Goal: Task Accomplishment & Management: Complete application form

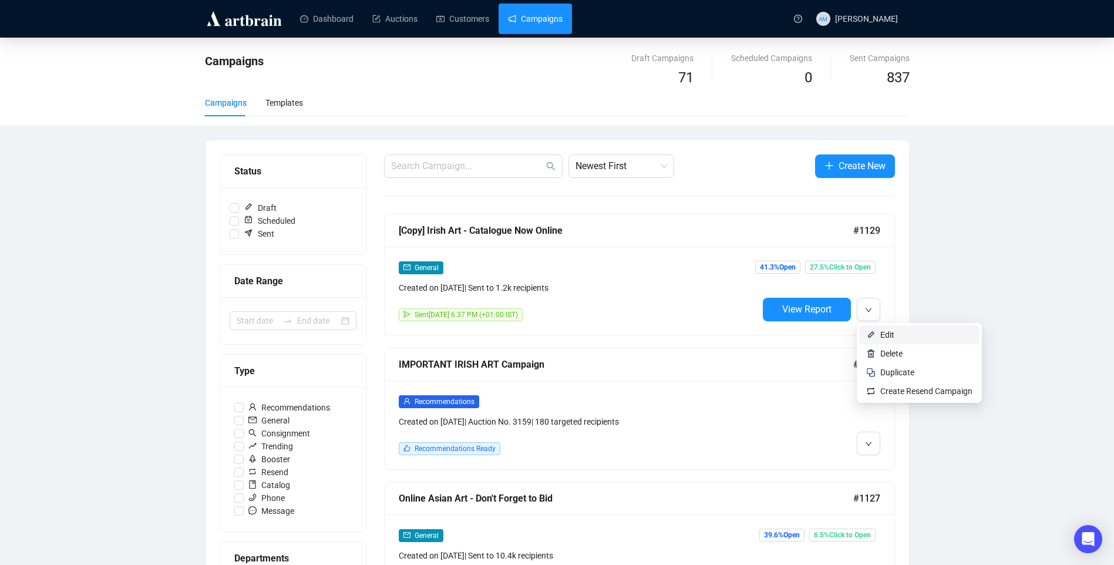
click at [879, 335] on li "Edit" at bounding box center [919, 334] width 120 height 19
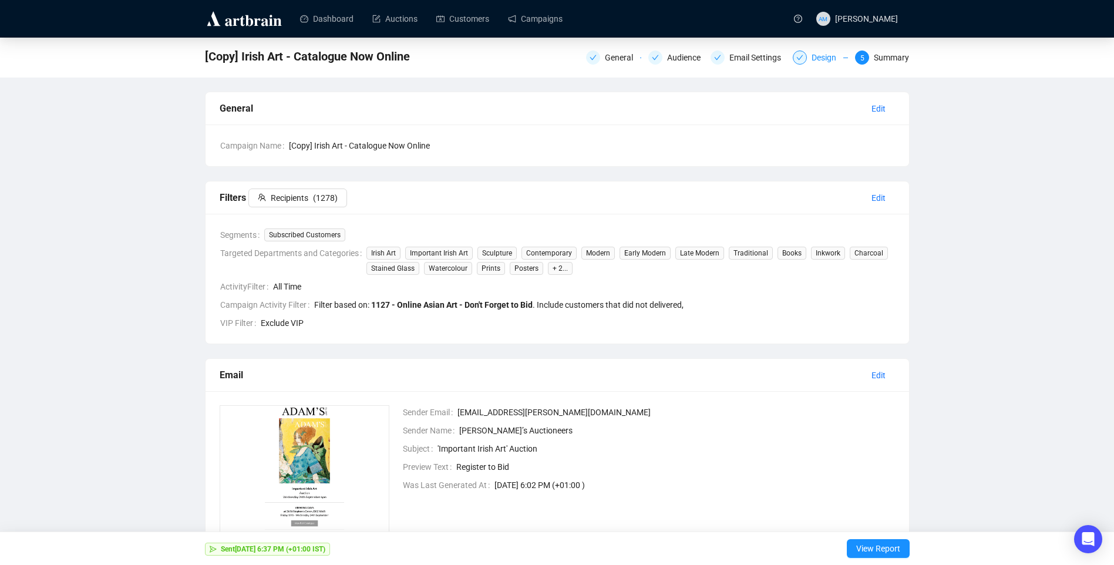
click at [812, 60] on div "Design" at bounding box center [820, 58] width 55 height 14
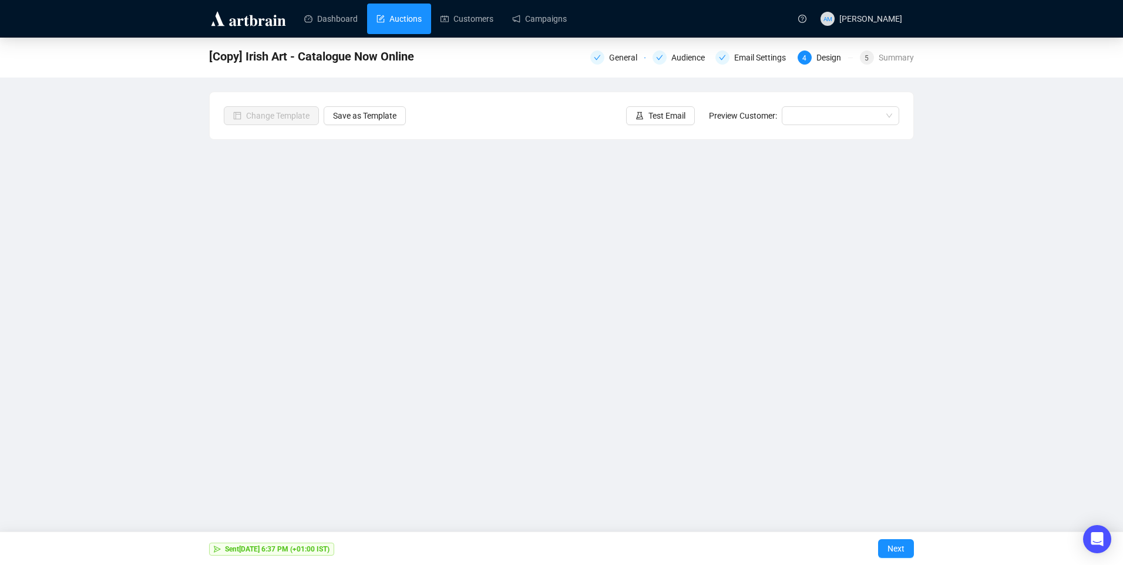
click at [392, 17] on link "Auctions" at bounding box center [398, 19] width 45 height 31
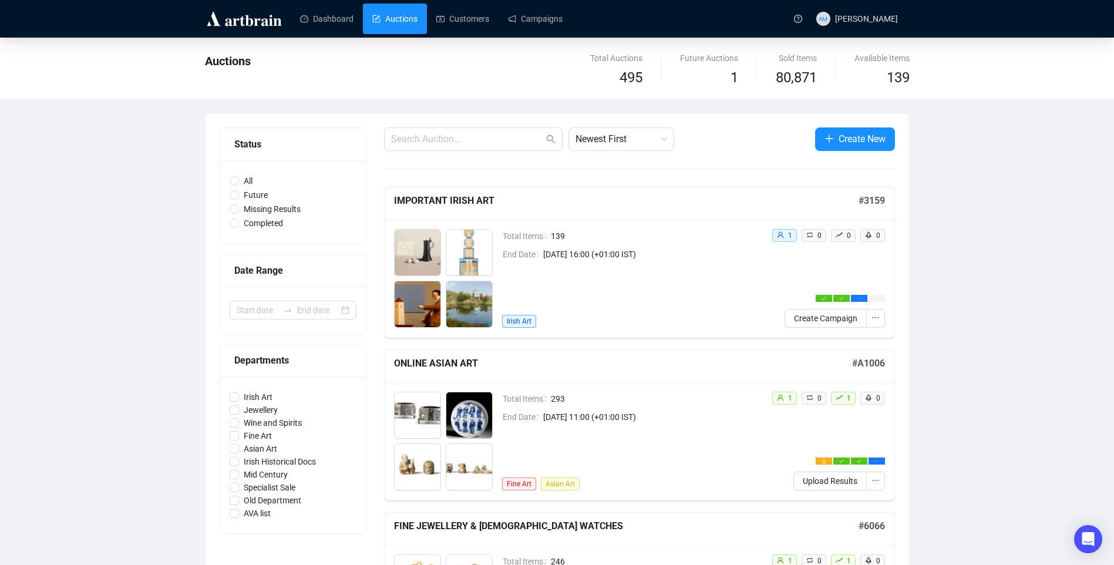
drag, startPoint x: 395, startPoint y: 144, endPoint x: 404, endPoint y: 144, distance: 8.8
click at [395, 144] on input "text" at bounding box center [467, 139] width 153 height 14
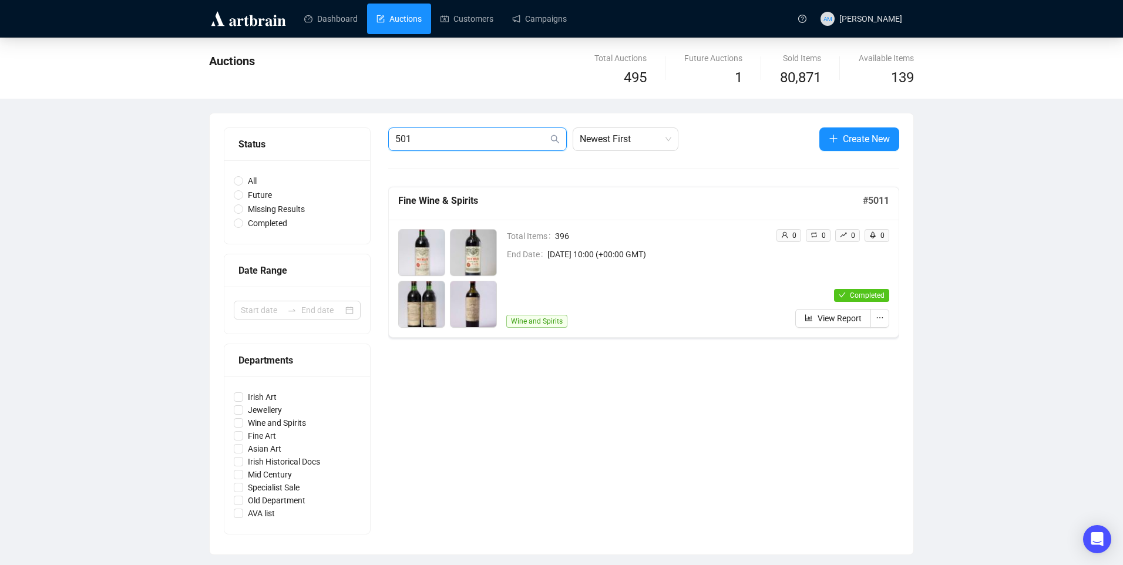
click at [517, 182] on div "501 Newest First Create New Fine Wine & Spirits # 5011 Total Items 396 End Date…" at bounding box center [643, 333] width 511 height 413
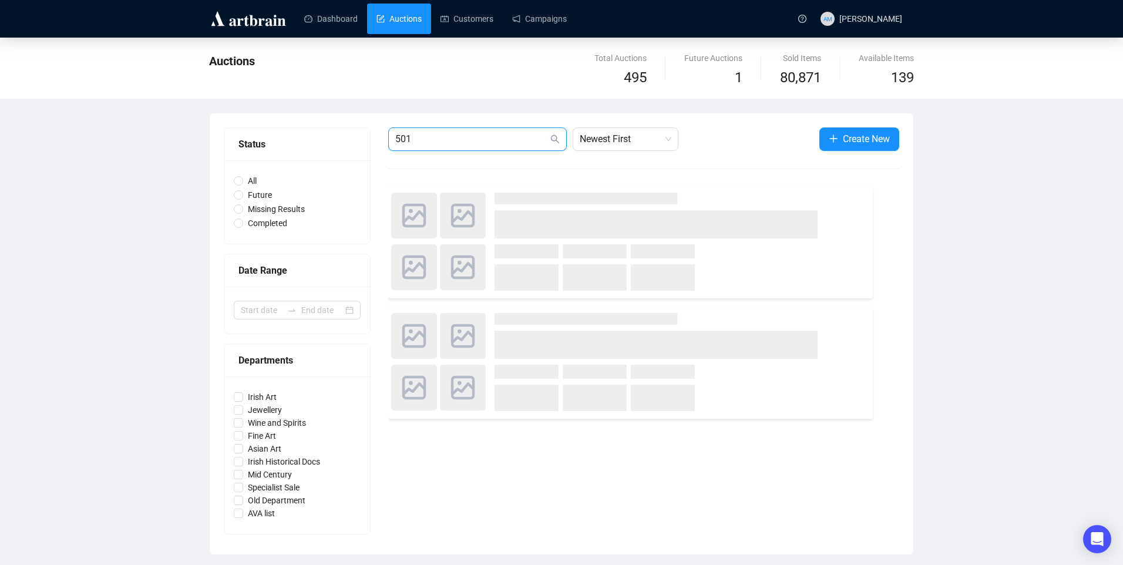
type input "5012"
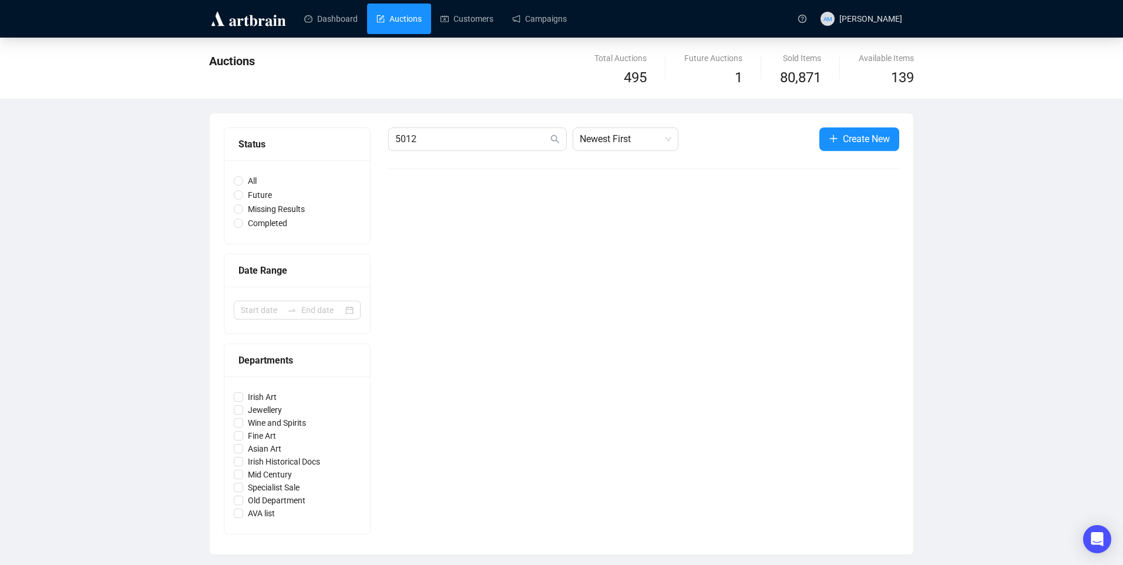
click at [853, 142] on span "Create New" at bounding box center [866, 139] width 47 height 15
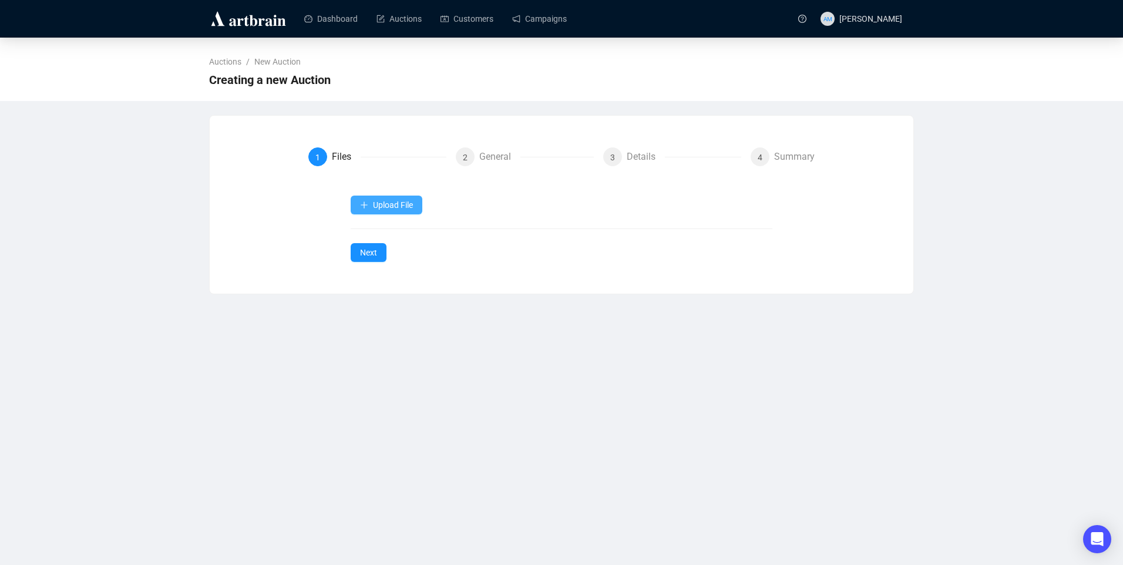
click at [403, 210] on span "Upload File" at bounding box center [393, 204] width 40 height 9
click at [389, 202] on span "Upload File" at bounding box center [393, 204] width 40 height 9
click at [369, 208] on button "Upload File" at bounding box center [387, 205] width 72 height 19
click at [368, 232] on span "Items" at bounding box center [387, 233] width 54 height 13
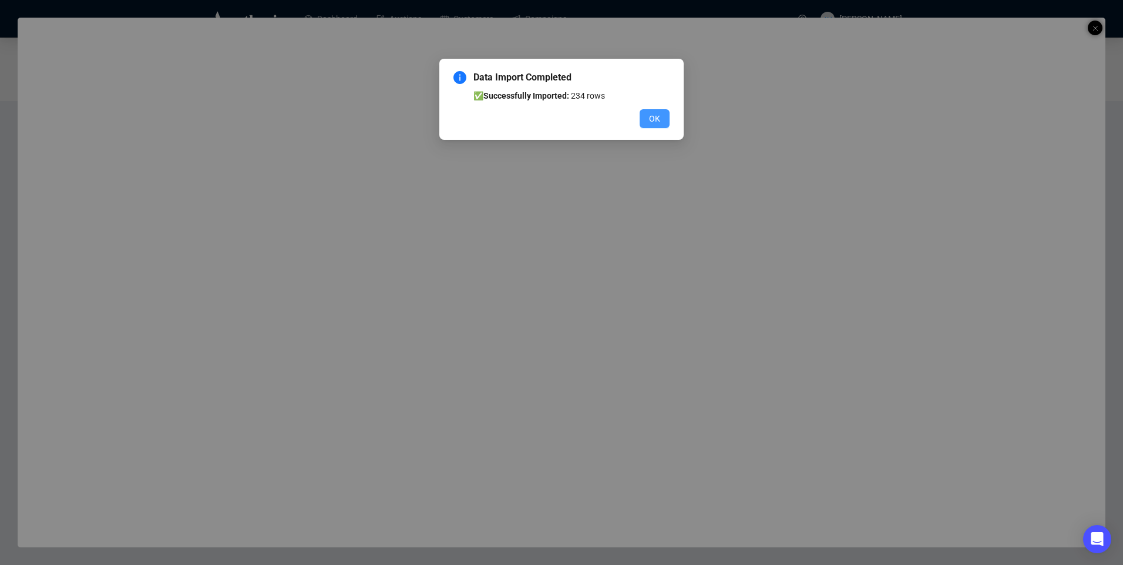
click at [658, 125] on span "OK" at bounding box center [654, 118] width 11 height 13
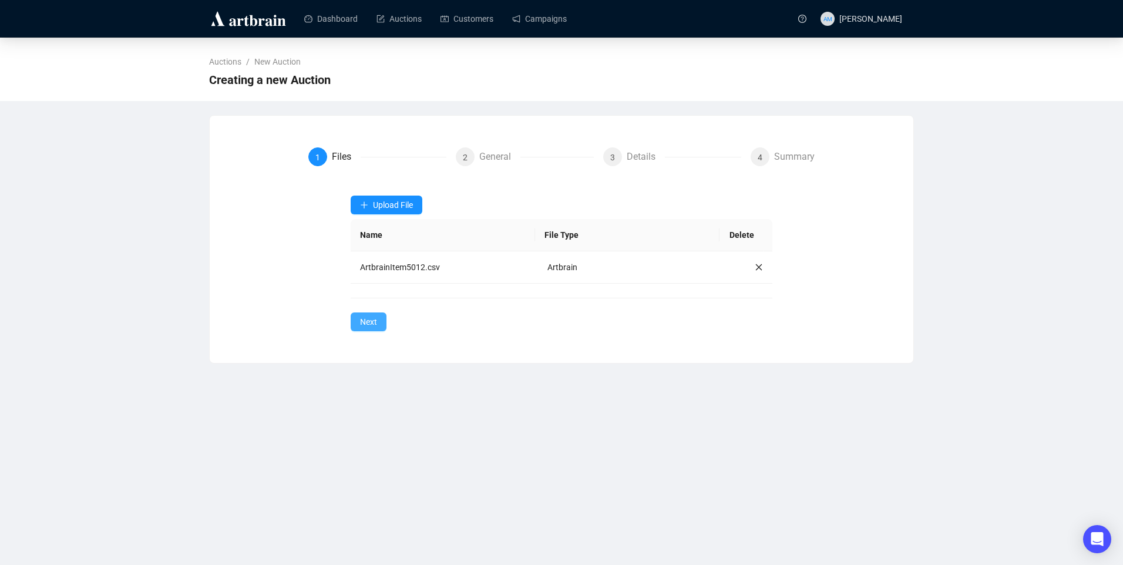
click at [365, 315] on button "Next" at bounding box center [369, 321] width 36 height 19
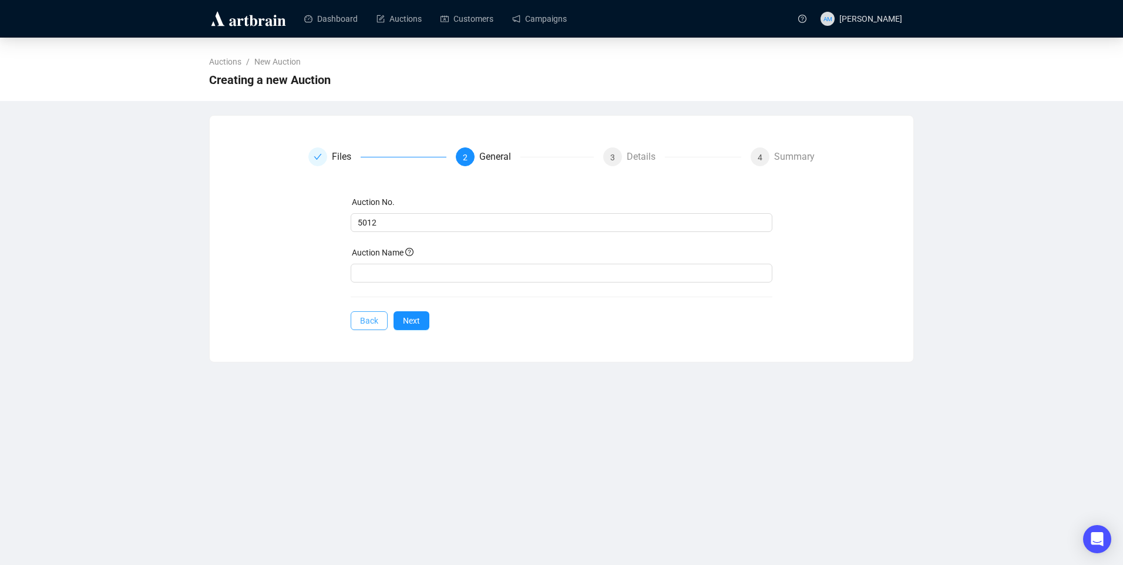
click at [379, 323] on button "Back" at bounding box center [369, 320] width 37 height 19
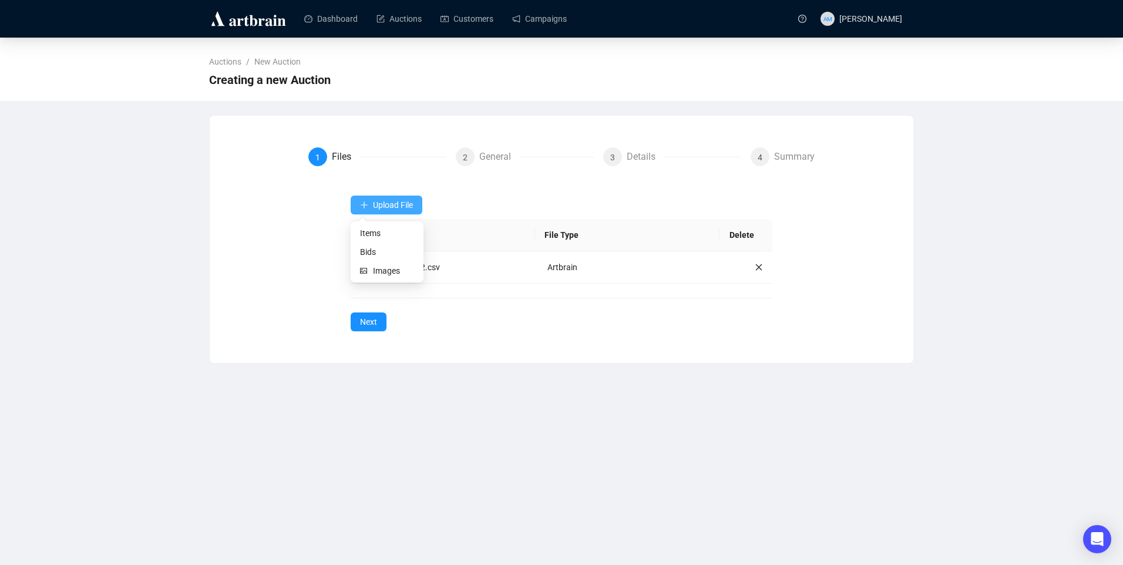
click at [407, 210] on span "Upload File" at bounding box center [393, 204] width 40 height 9
click at [368, 250] on span "Bids" at bounding box center [387, 251] width 54 height 13
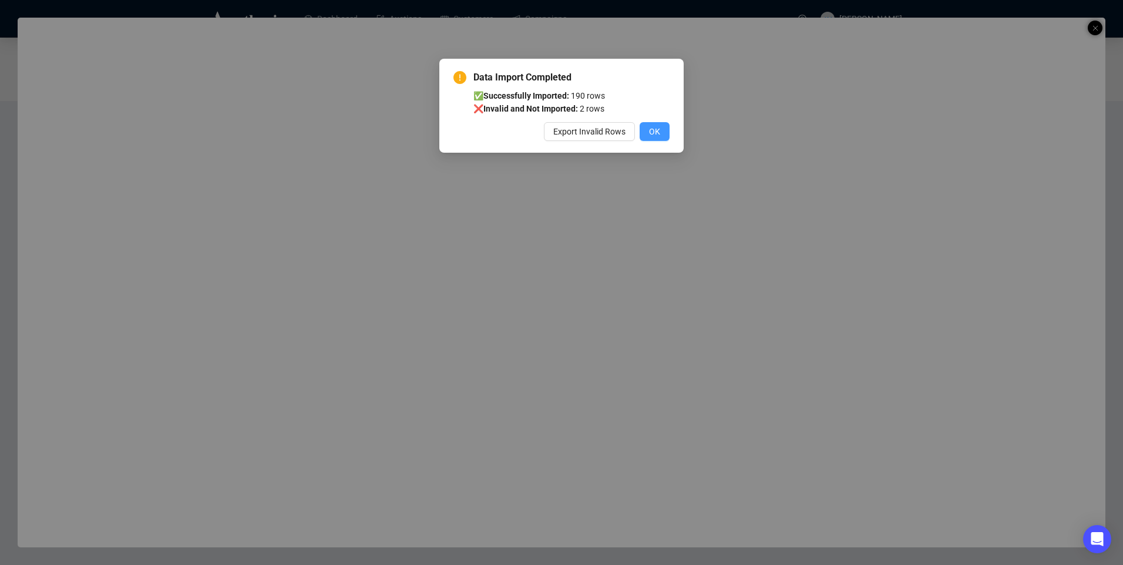
click at [662, 133] on button "OK" at bounding box center [655, 131] width 30 height 19
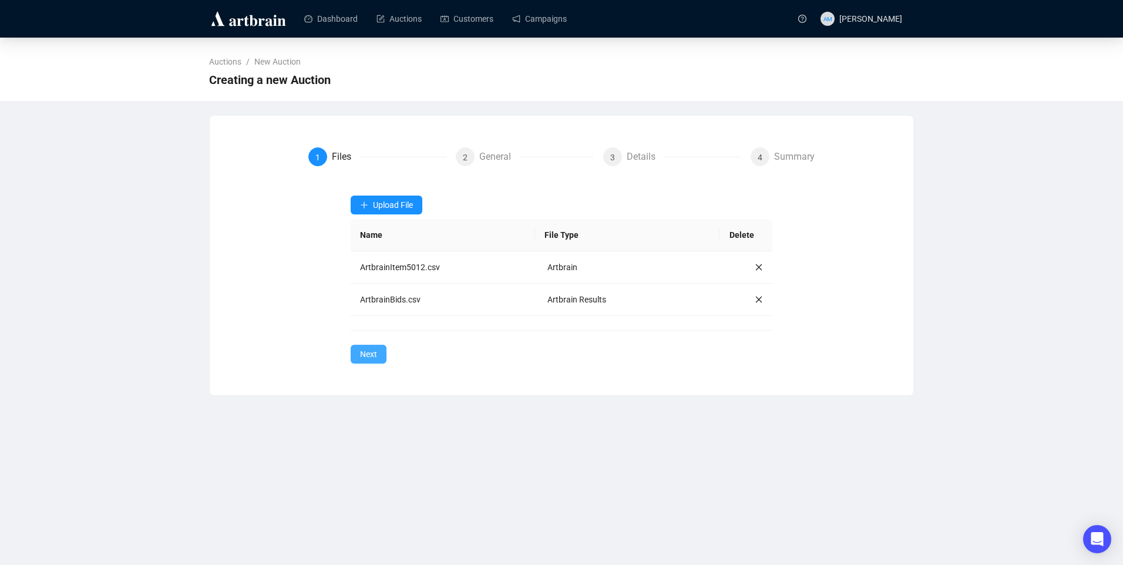
click at [362, 350] on span "Next" at bounding box center [368, 354] width 17 height 13
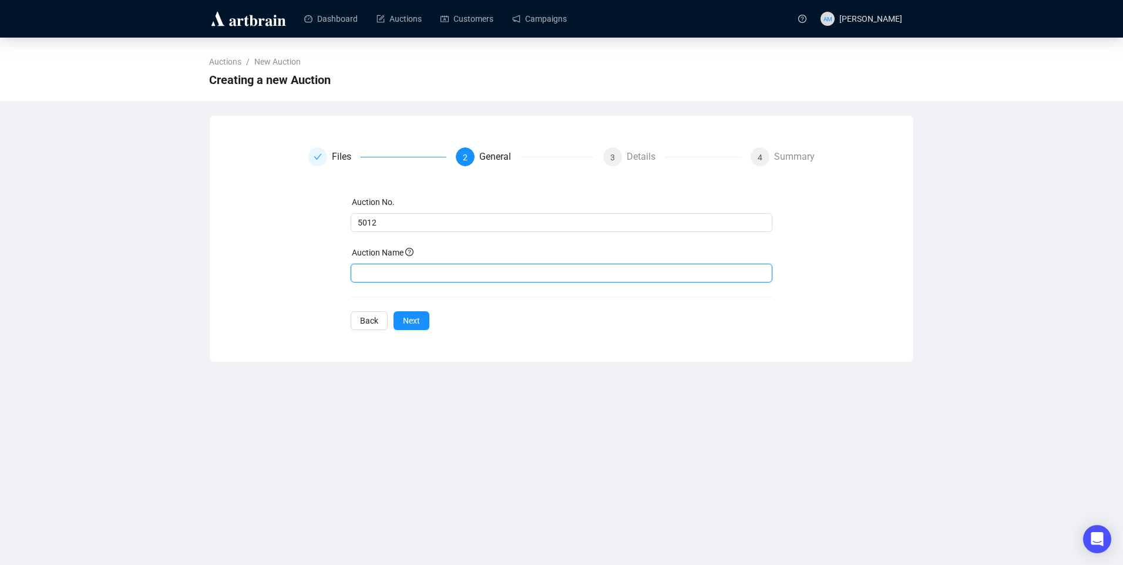
click at [391, 275] on input "text" at bounding box center [562, 273] width 422 height 19
click at [408, 321] on div "Auction No. 5012 Auction Name Back Next" at bounding box center [562, 263] width 422 height 134
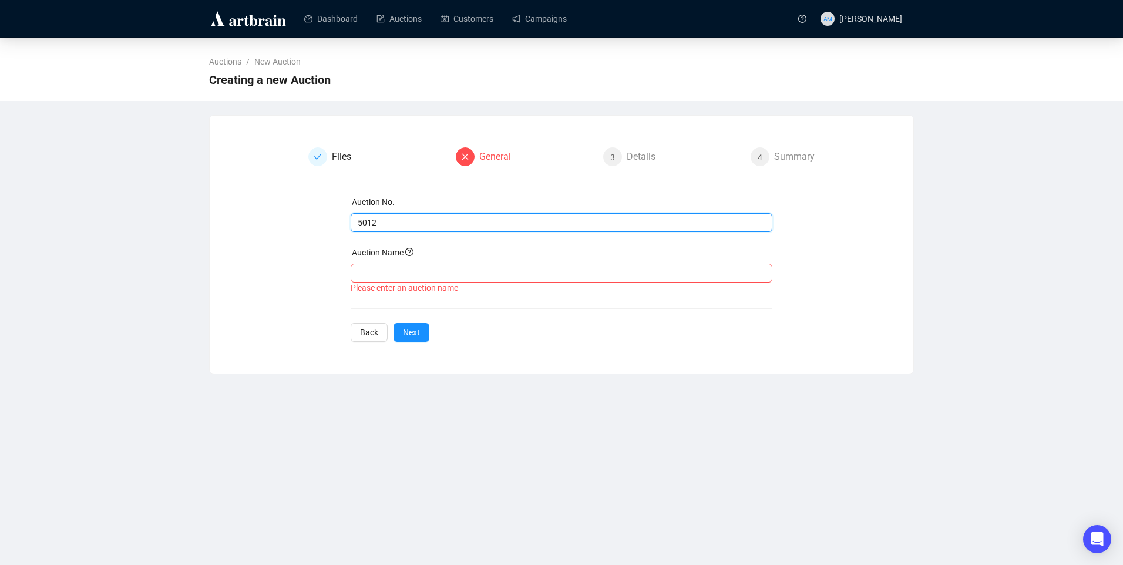
drag, startPoint x: 381, startPoint y: 226, endPoint x: 331, endPoint y: 221, distance: 49.5
click at [331, 221] on div "Auction No. 5012 Auction Name Please enter an auction name Back Next" at bounding box center [561, 269] width 507 height 146
drag, startPoint x: 379, startPoint y: 221, endPoint x: 368, endPoint y: 226, distance: 12.7
click at [371, 224] on input "text" at bounding box center [561, 222] width 406 height 13
paste input "5012"
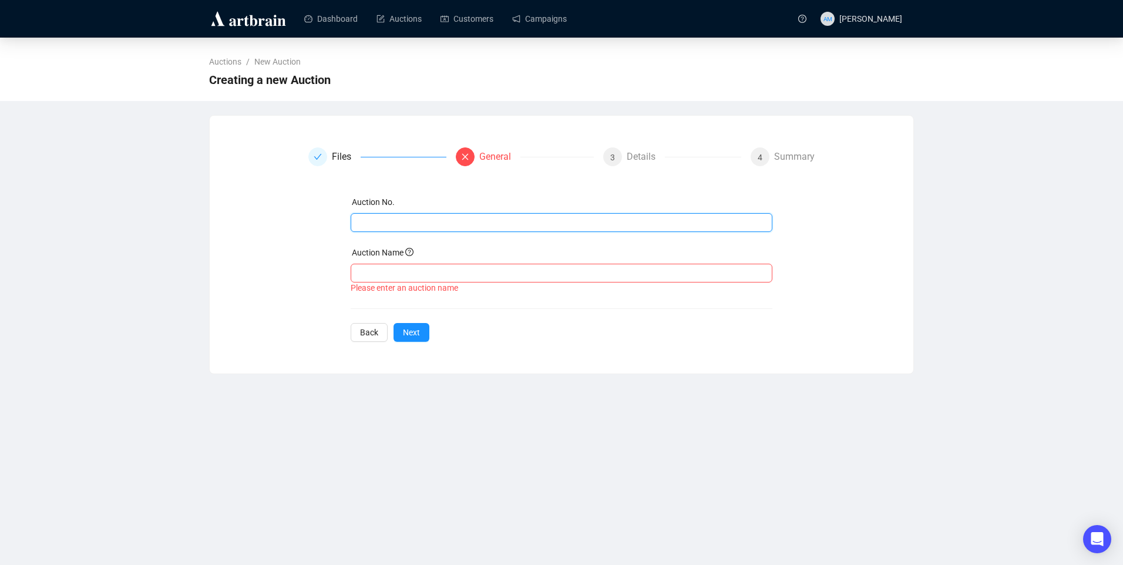
type input "5012"
click at [371, 271] on input "text" at bounding box center [562, 273] width 422 height 19
paste input "5012"
type input "5012"
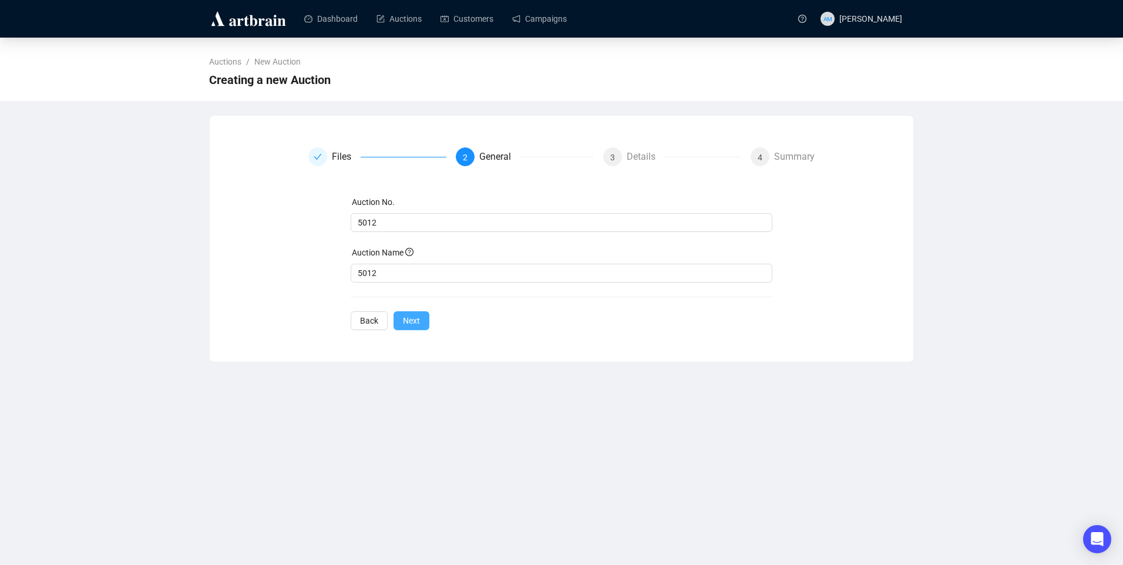
click at [415, 321] on span "Next" at bounding box center [411, 320] width 17 height 13
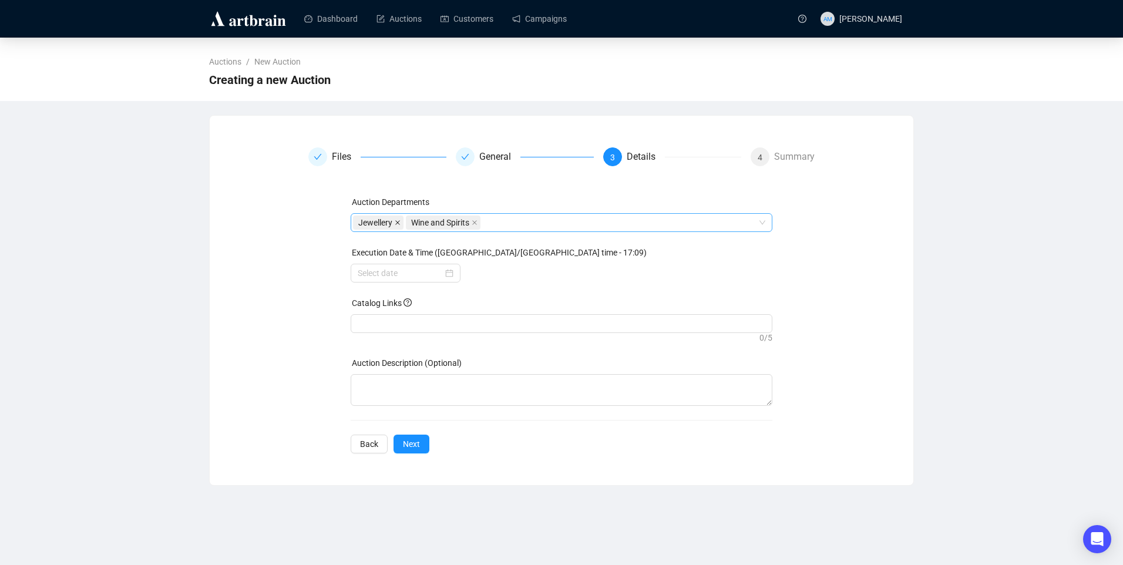
click at [397, 224] on icon "close" at bounding box center [397, 222] width 5 height 5
click at [450, 273] on div at bounding box center [406, 273] width 96 height 13
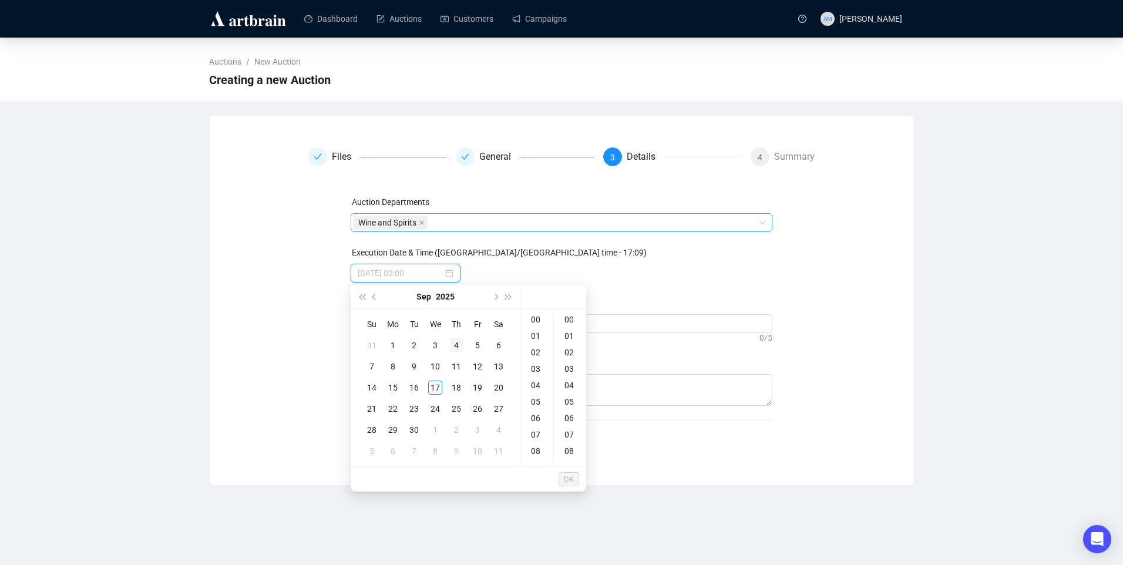
type input "[DATE] 00:00"
click at [372, 295] on button "Previous month (PageUp)" at bounding box center [374, 296] width 13 height 23
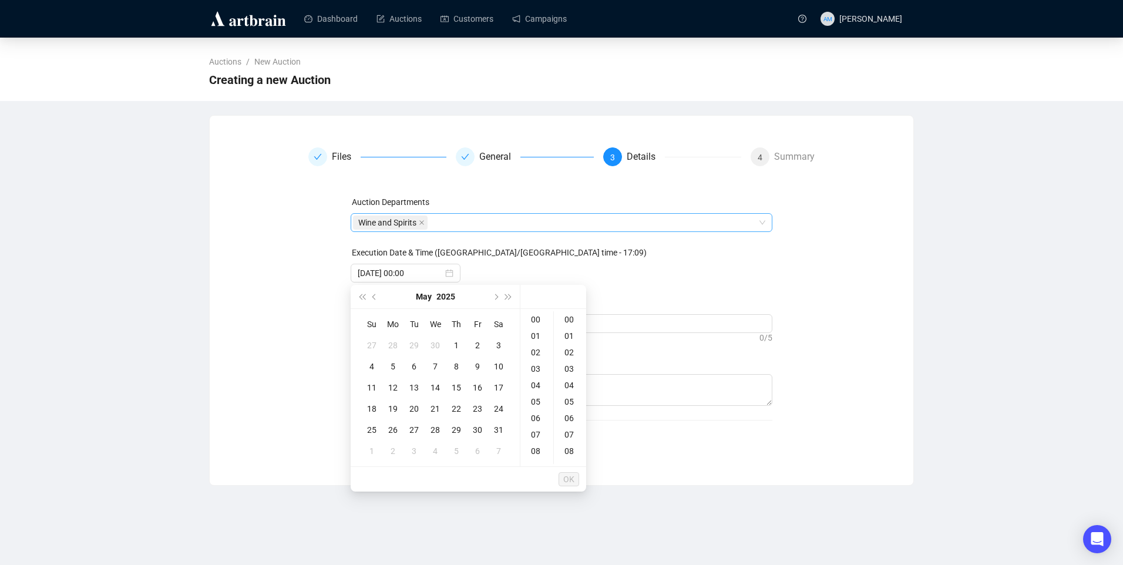
type input "[DATE] 00:00"
click at [452, 410] on div "22" at bounding box center [456, 409] width 14 height 14
type input "[DATE] 00:00"
click at [566, 477] on span "OK" at bounding box center [568, 479] width 11 height 22
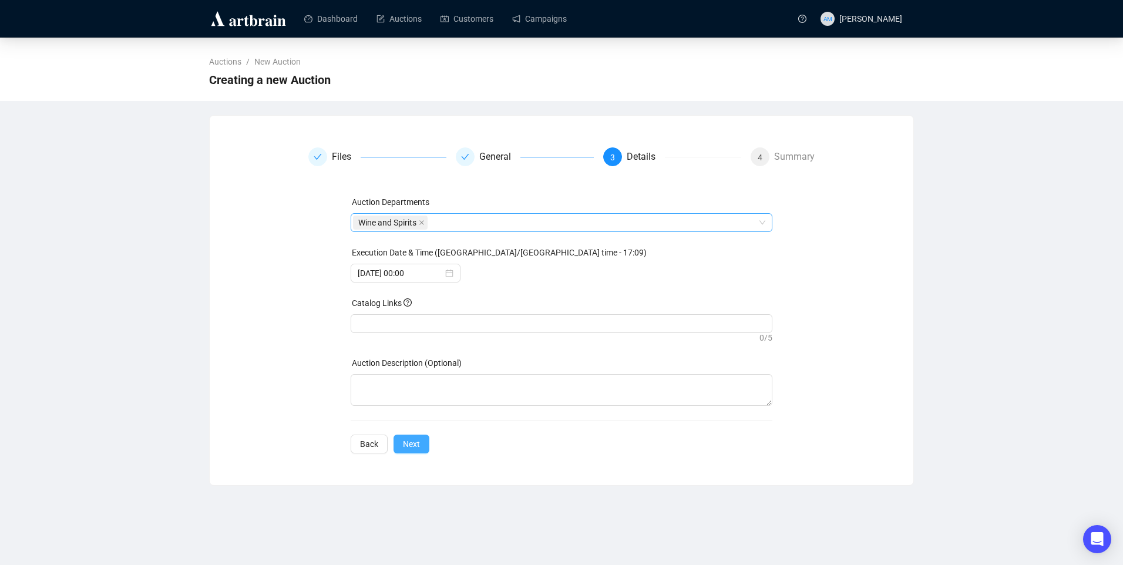
click at [411, 445] on span "Next" at bounding box center [411, 444] width 17 height 13
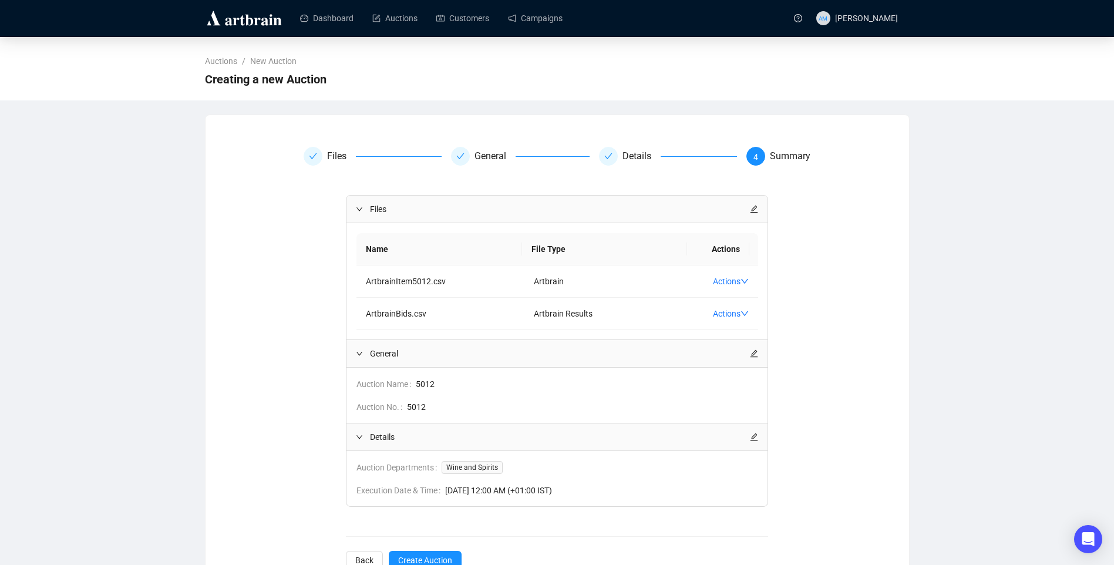
scroll to position [38, 0]
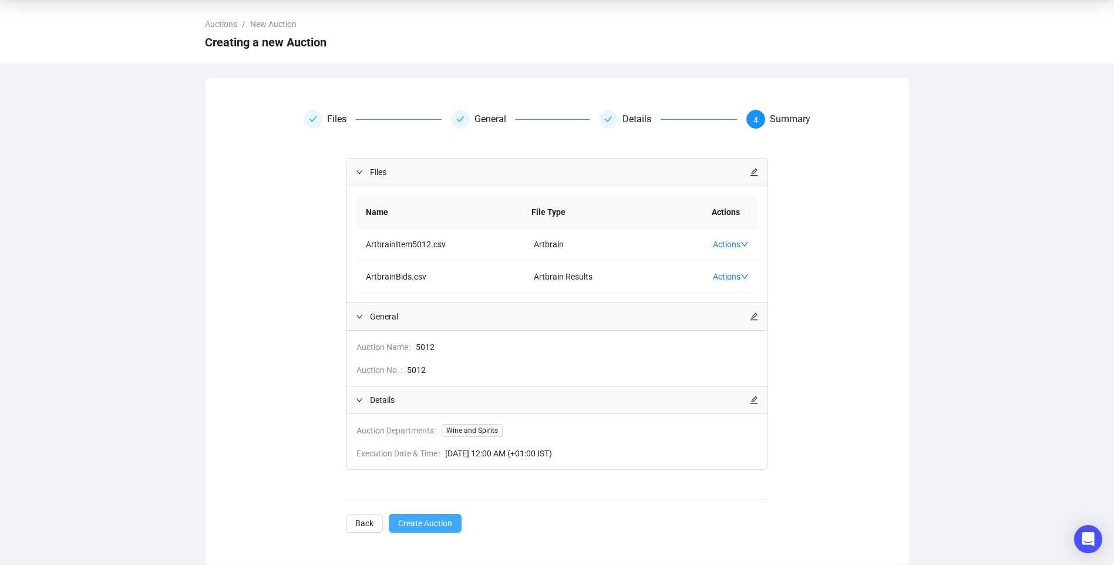
click at [455, 529] on button "Create Auction" at bounding box center [425, 523] width 73 height 19
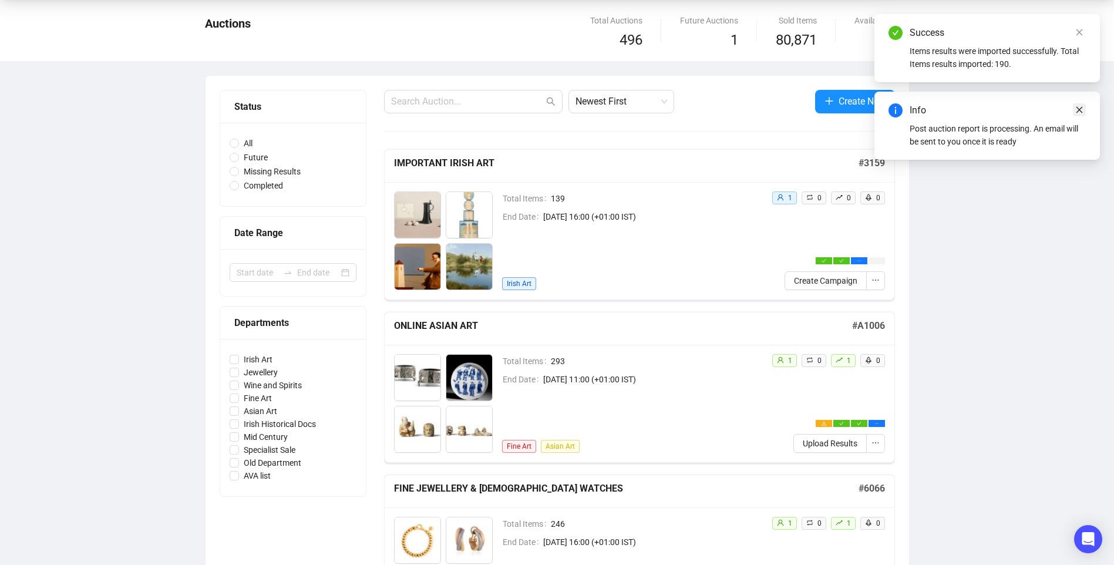
click at [1084, 109] on link "Close" at bounding box center [1079, 109] width 13 height 13
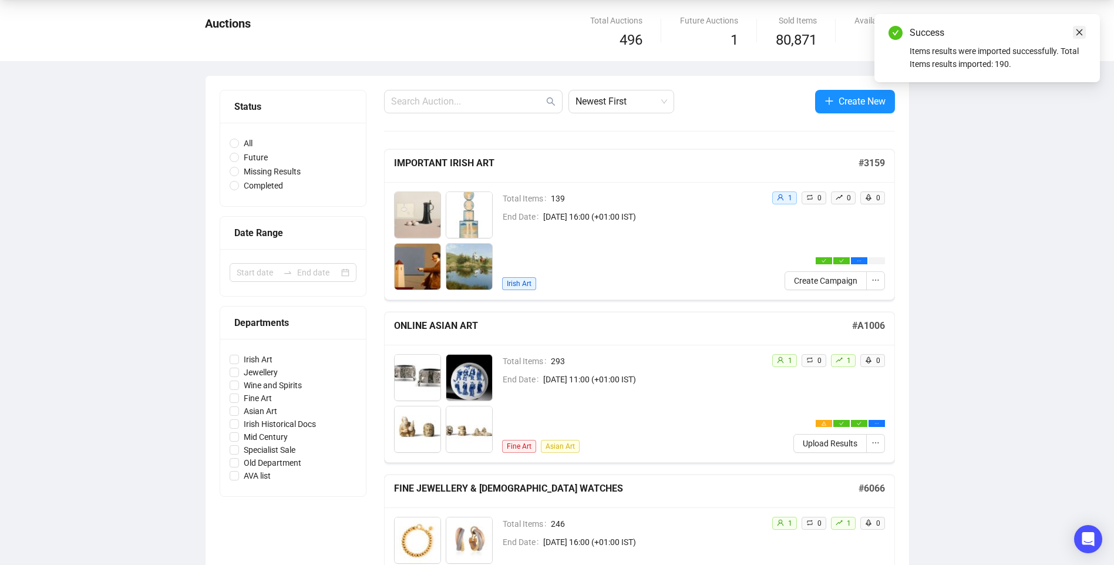
click at [1082, 33] on icon "close" at bounding box center [1079, 32] width 8 height 8
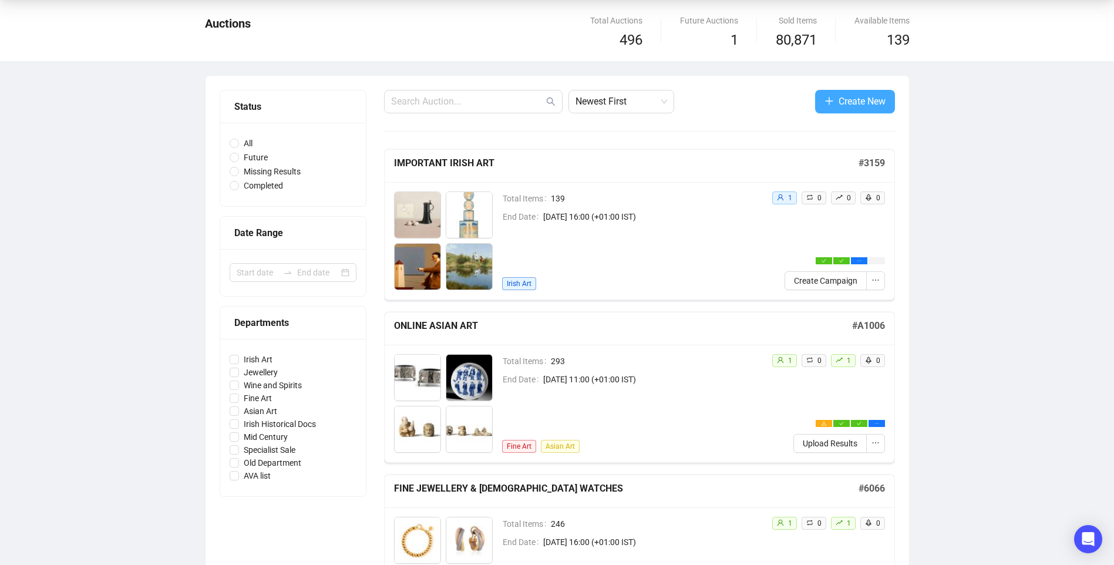
click at [867, 102] on span "Create New" at bounding box center [862, 101] width 47 height 15
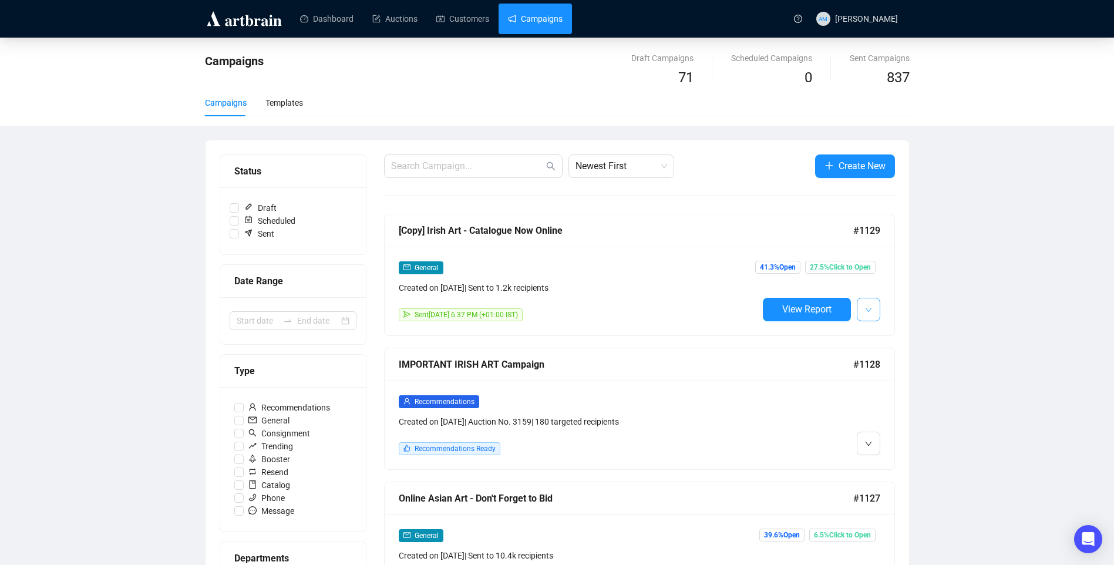
click at [877, 312] on button "button" at bounding box center [868, 309] width 23 height 23
click at [886, 369] on span "Duplicate" at bounding box center [897, 372] width 34 height 9
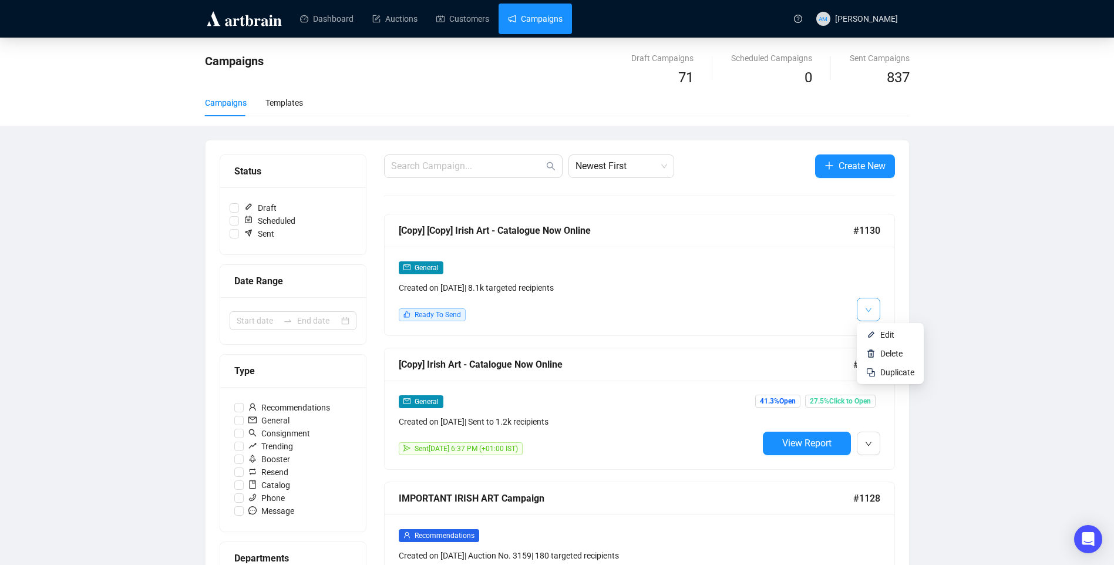
click at [857, 302] on button "button" at bounding box center [868, 309] width 23 height 23
click at [883, 332] on span "Edit" at bounding box center [887, 334] width 14 height 9
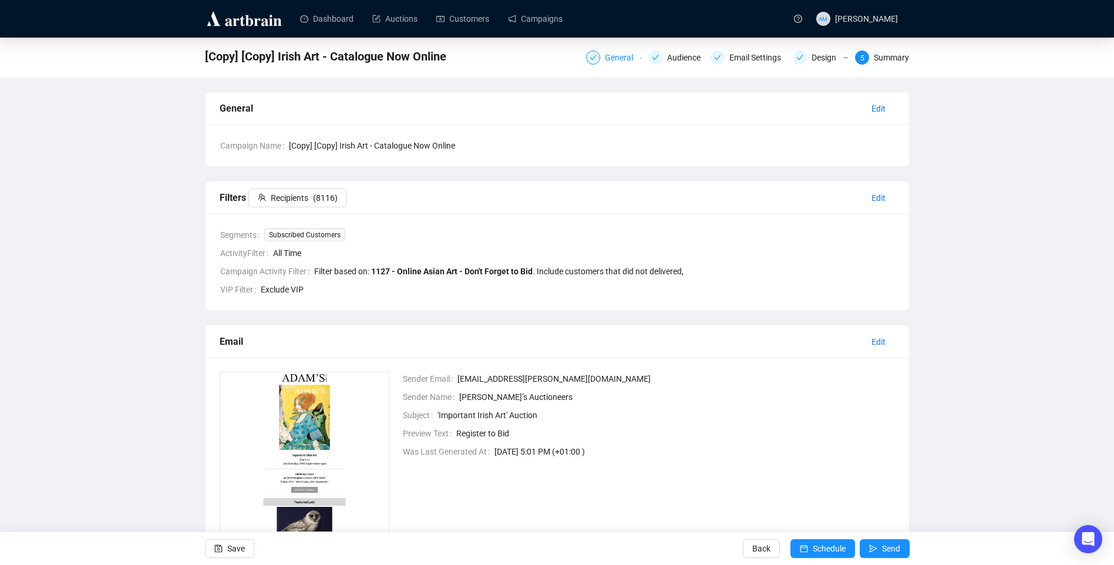
click at [618, 58] on div "General" at bounding box center [622, 58] width 35 height 14
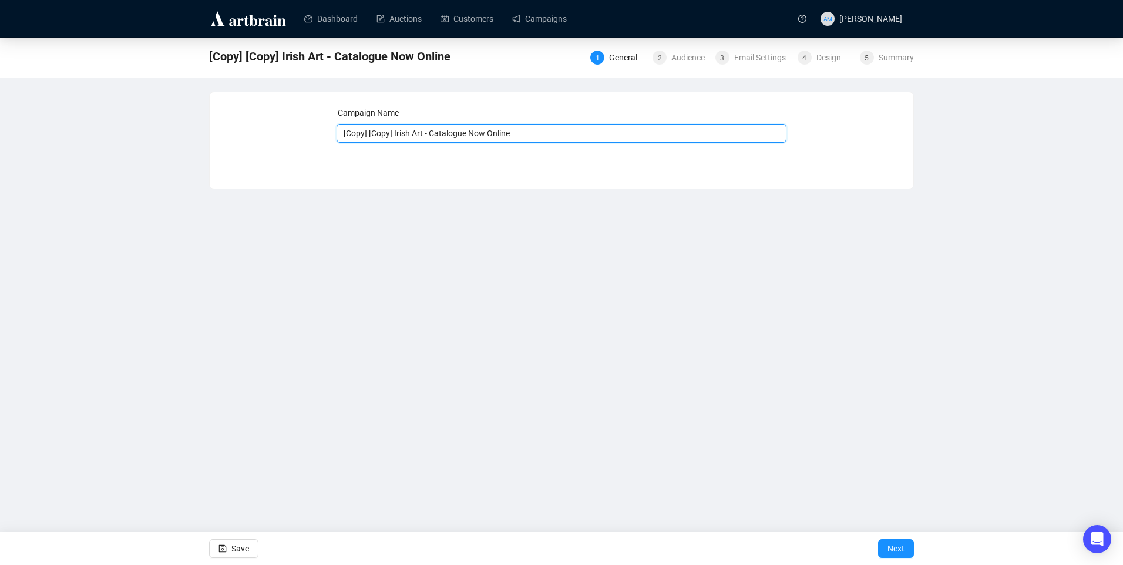
drag, startPoint x: 539, startPoint y: 134, endPoint x: 201, endPoint y: 107, distance: 338.8
click at [201, 107] on div "[Copy] [Copy] Irish Art - Catalogue Now Online 1 General 2 Audience 3 Email Set…" at bounding box center [561, 114] width 1123 height 152
type input "5013 Now Online"
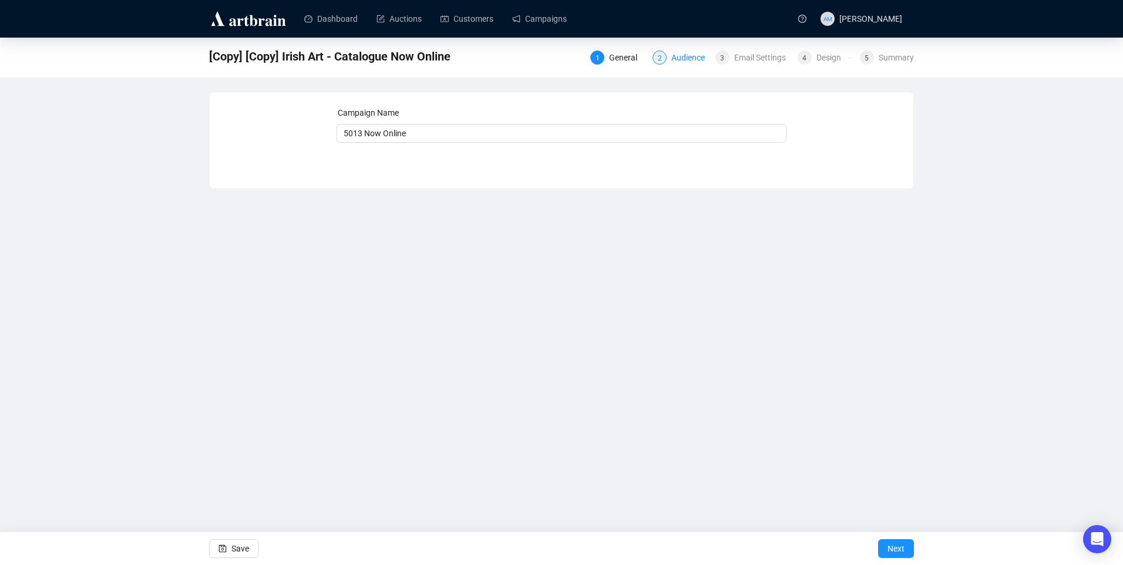
drag, startPoint x: 668, startPoint y: 64, endPoint x: 676, endPoint y: 58, distance: 9.6
click at [668, 64] on div "2 Audience" at bounding box center [679, 58] width 55 height 14
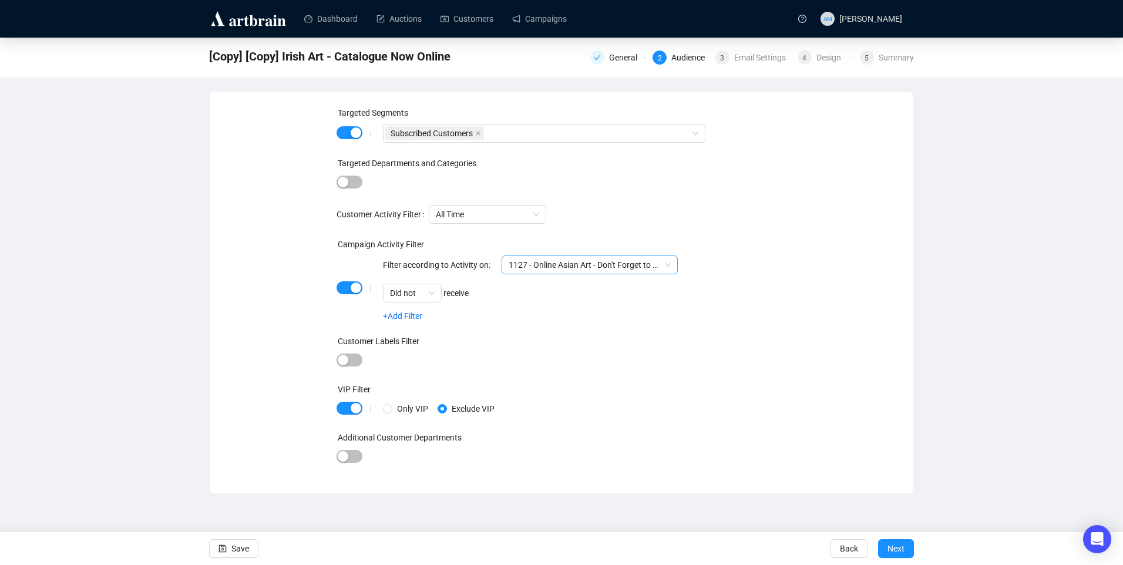
click at [668, 264] on span "1127 - Online Asian Art - Don't Forget to Bid" at bounding box center [590, 265] width 162 height 18
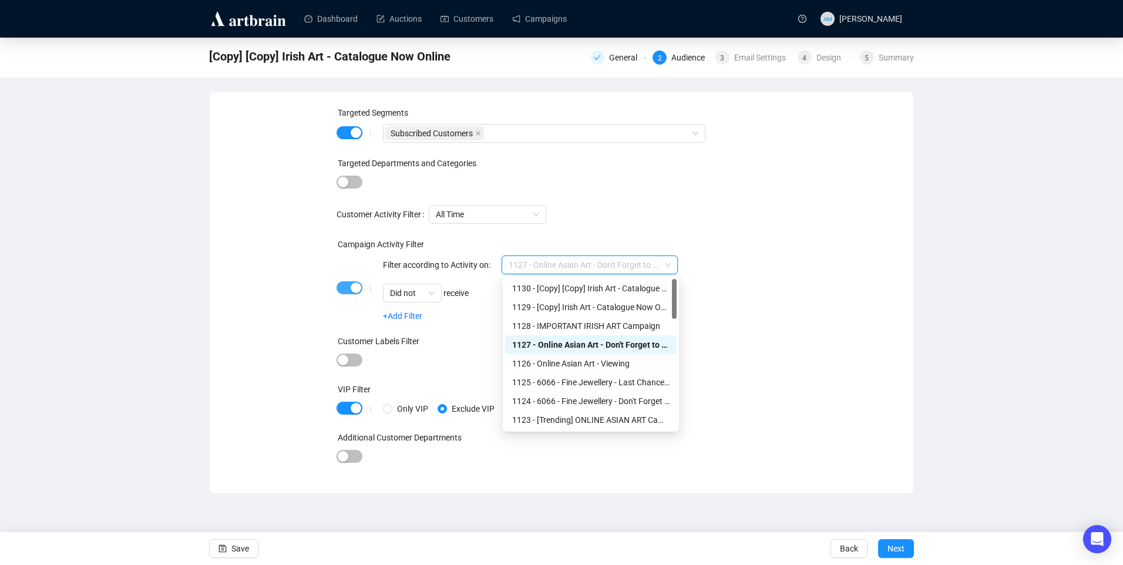
click at [352, 288] on div "button" at bounding box center [356, 287] width 11 height 11
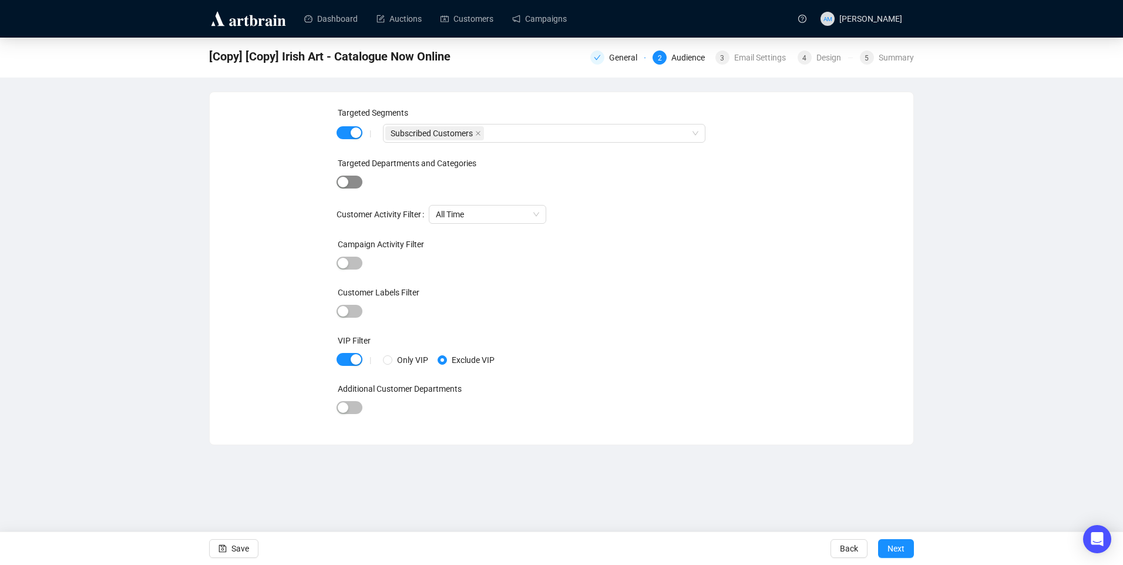
click at [345, 188] on span "button" at bounding box center [350, 182] width 26 height 13
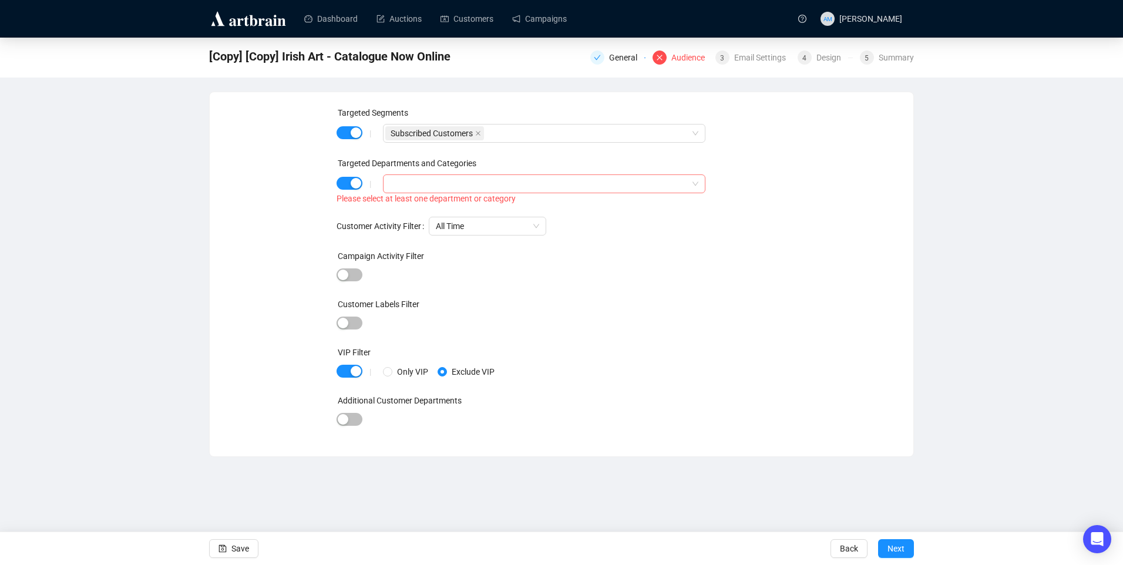
click at [436, 184] on div at bounding box center [537, 184] width 305 height 16
click at [407, 206] on span "Select All Departments/Categories" at bounding box center [406, 207] width 9 height 9
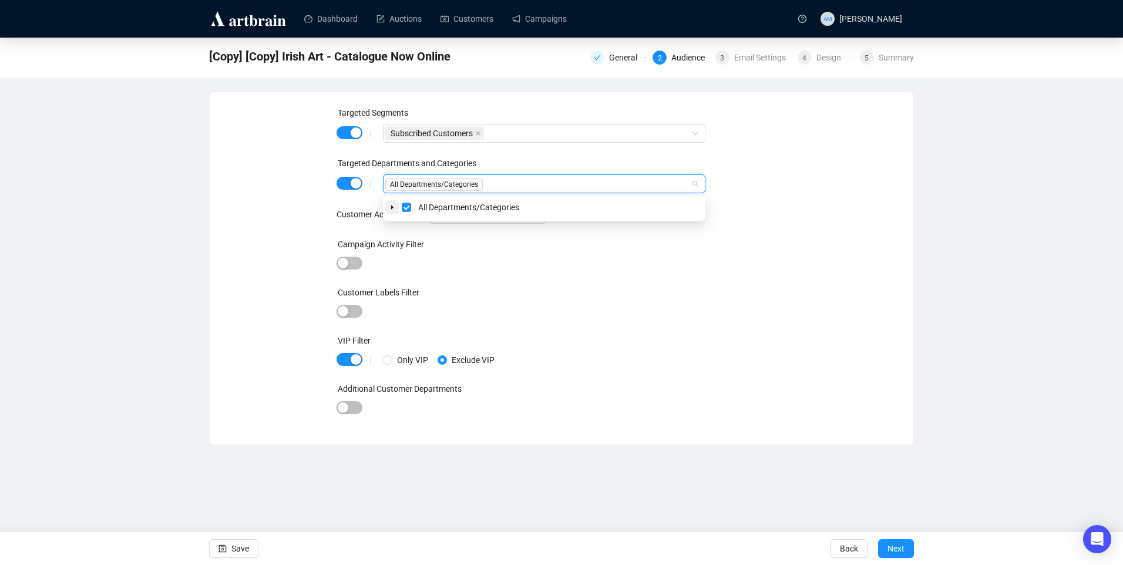
click at [389, 208] on icon "caret-down" at bounding box center [392, 207] width 6 height 6
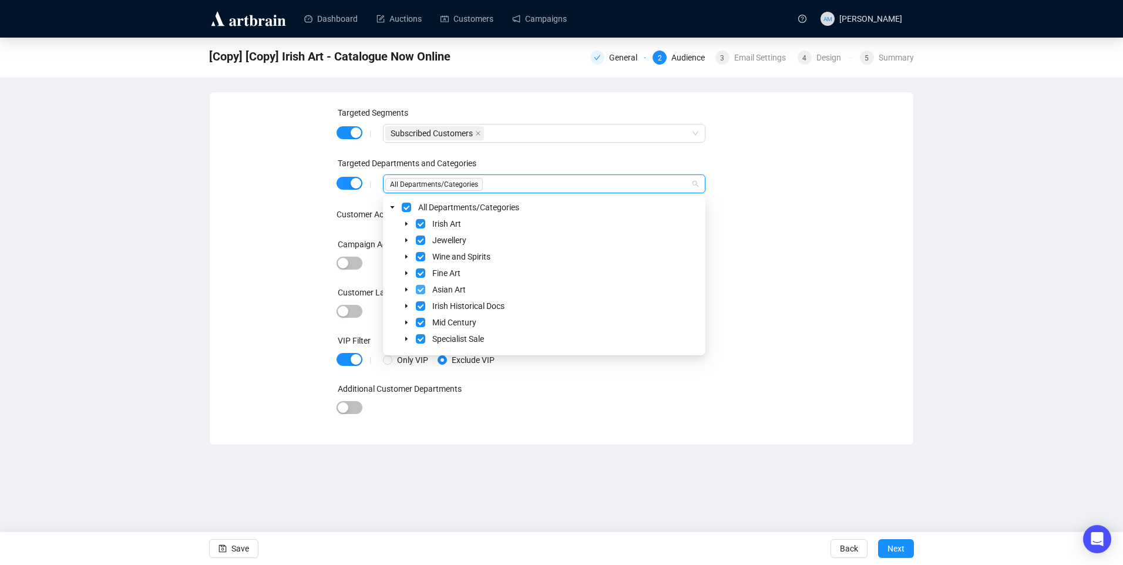
click at [419, 290] on span "Select Asian Art" at bounding box center [420, 289] width 9 height 9
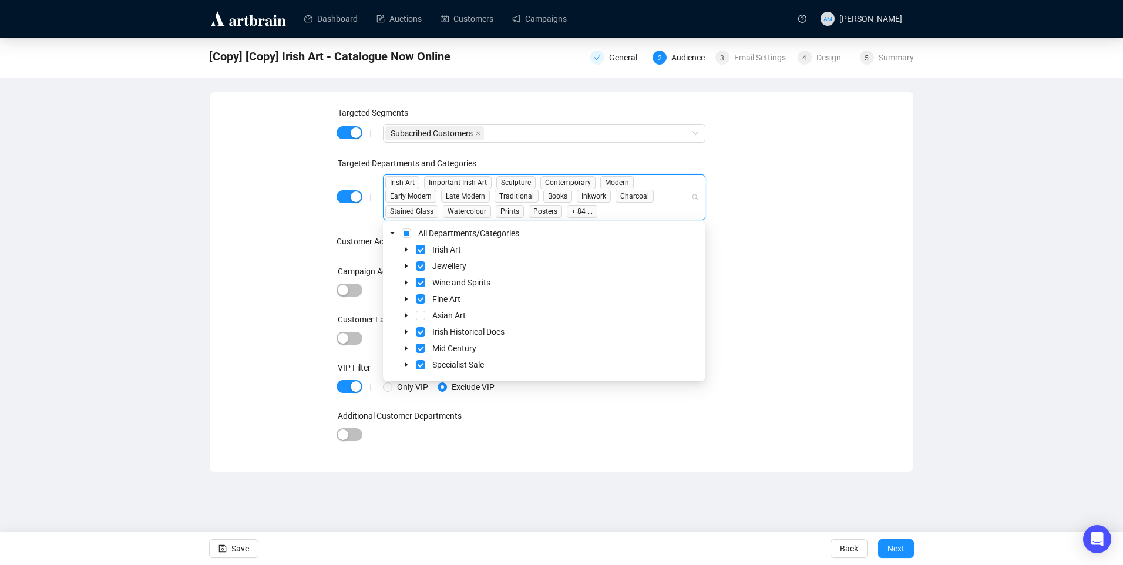
click at [823, 214] on div "Targeted Segments | Subscribed Customers Targeted Departments and Categories | …" at bounding box center [561, 281] width 675 height 351
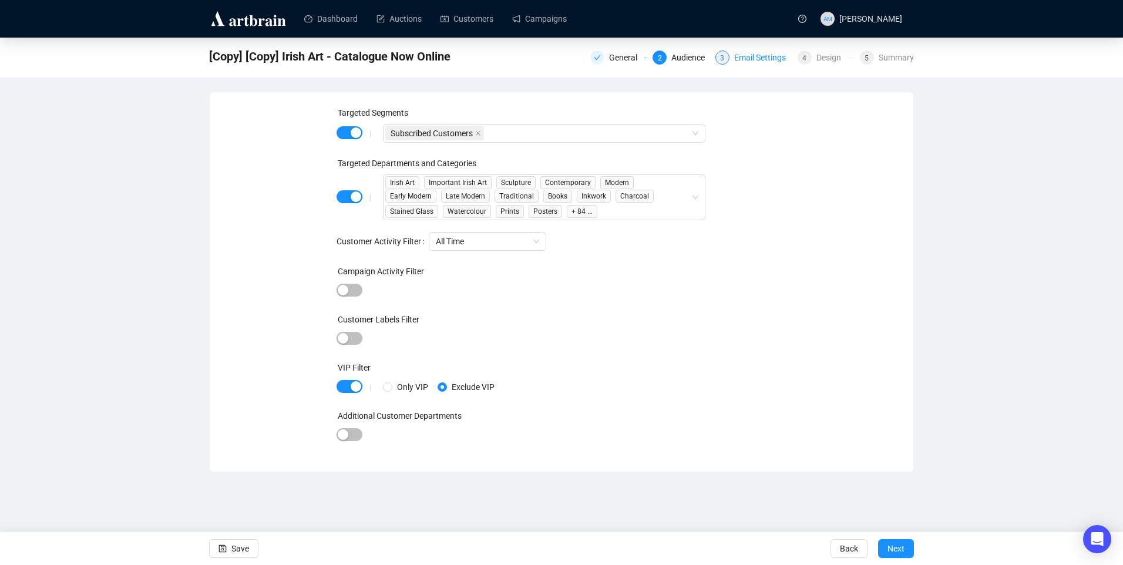
click at [759, 57] on div "Email Settings" at bounding box center [763, 58] width 59 height 14
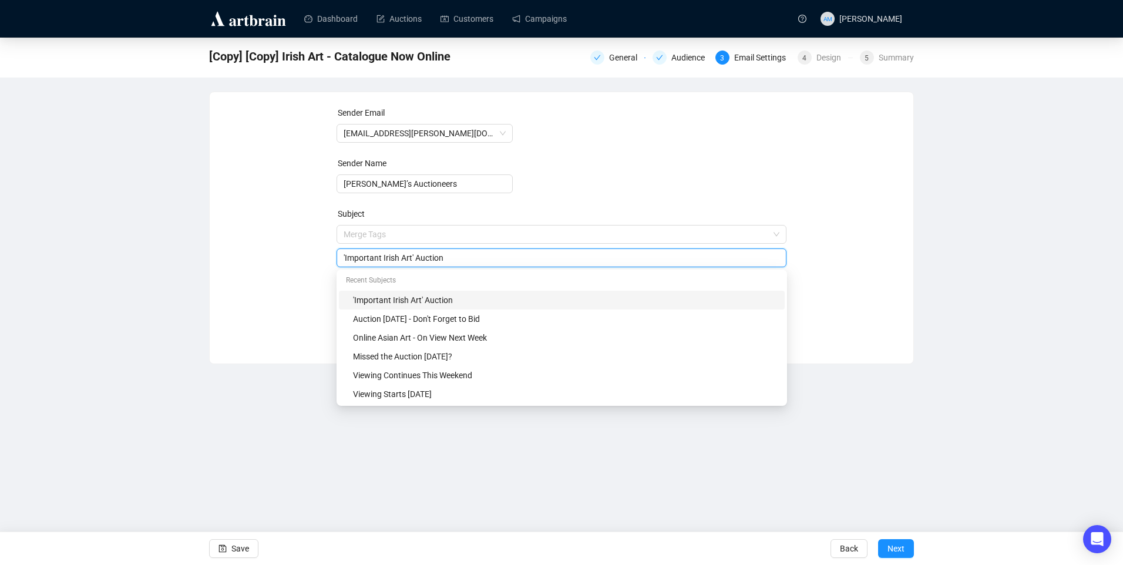
drag, startPoint x: 412, startPoint y: 237, endPoint x: 346, endPoint y: 248, distance: 66.2
click at [346, 248] on div "'Important Irish Art' Auction" at bounding box center [562, 257] width 450 height 19
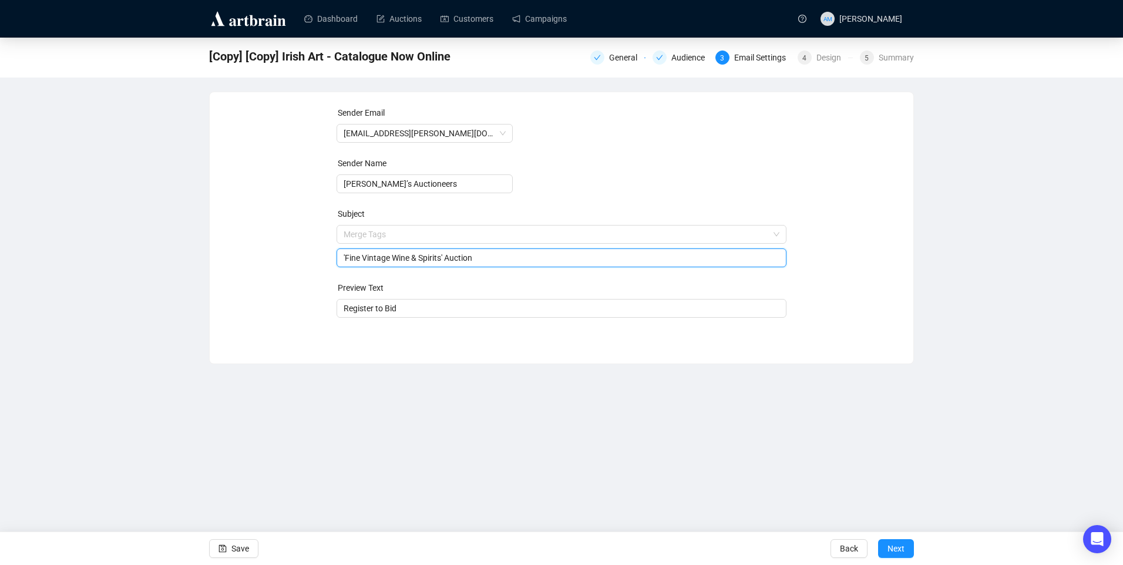
click at [287, 196] on div "Sender Email info@adams.ie Sender Name Adam’s Auctioneers Subject Merge Tags 'F…" at bounding box center [561, 219] width 675 height 226
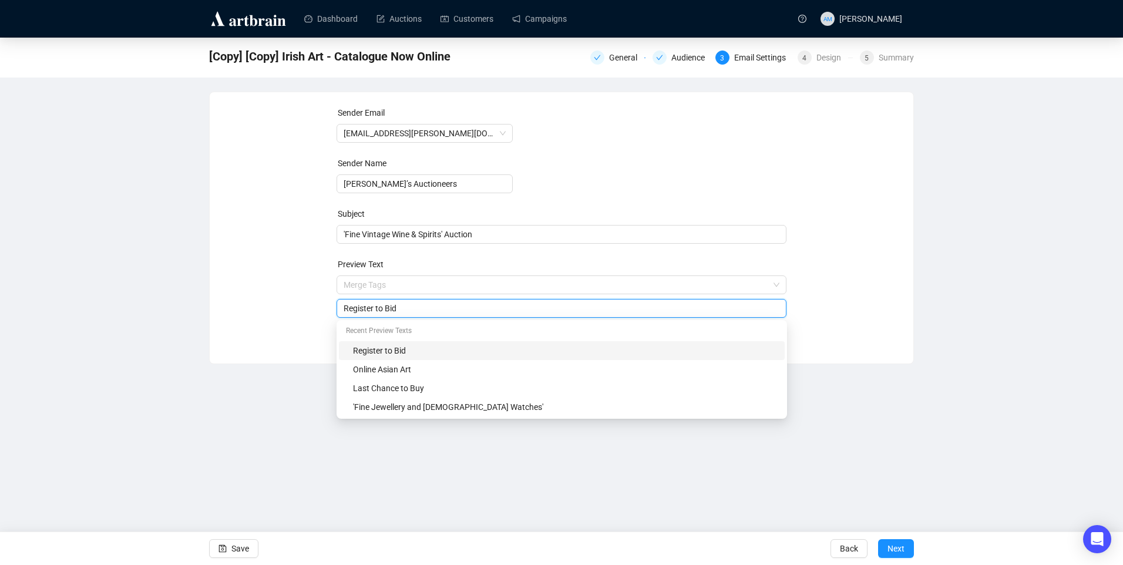
drag, startPoint x: 417, startPoint y: 313, endPoint x: 333, endPoint y: 313, distance: 84.0
click at [333, 313] on div "Sender Email info@adams.ie Sender Name Adam’s Auctioneers Subject 'Fine Vintage…" at bounding box center [561, 219] width 675 height 226
click at [514, 239] on span "'Fine Vintage Wine & Spirits' Auction" at bounding box center [562, 234] width 450 height 9
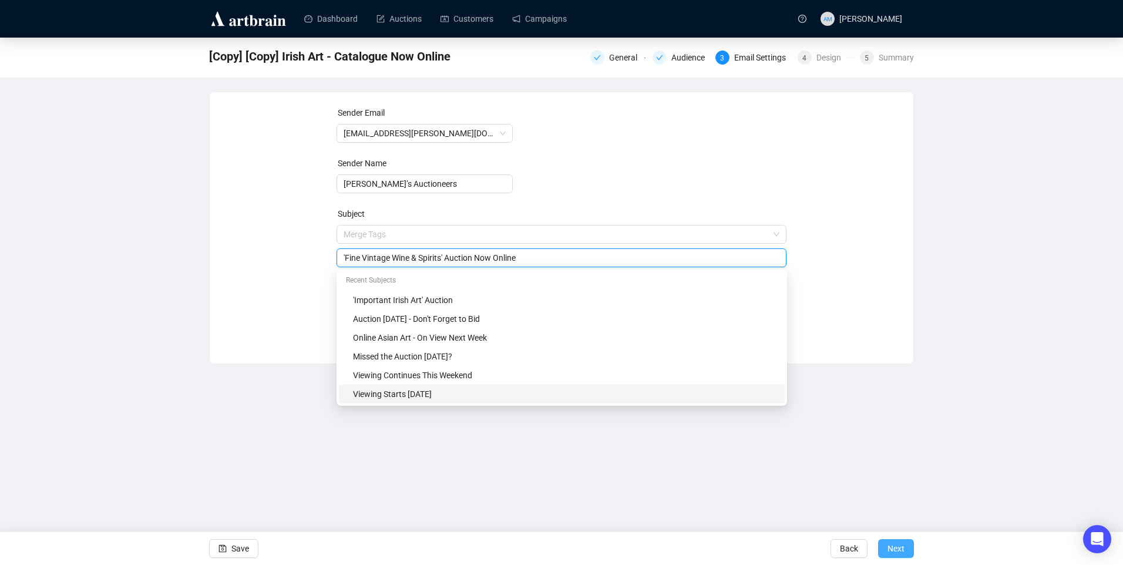
type input "'Fine Vintage Wine & Spirits' Auction Now Online"
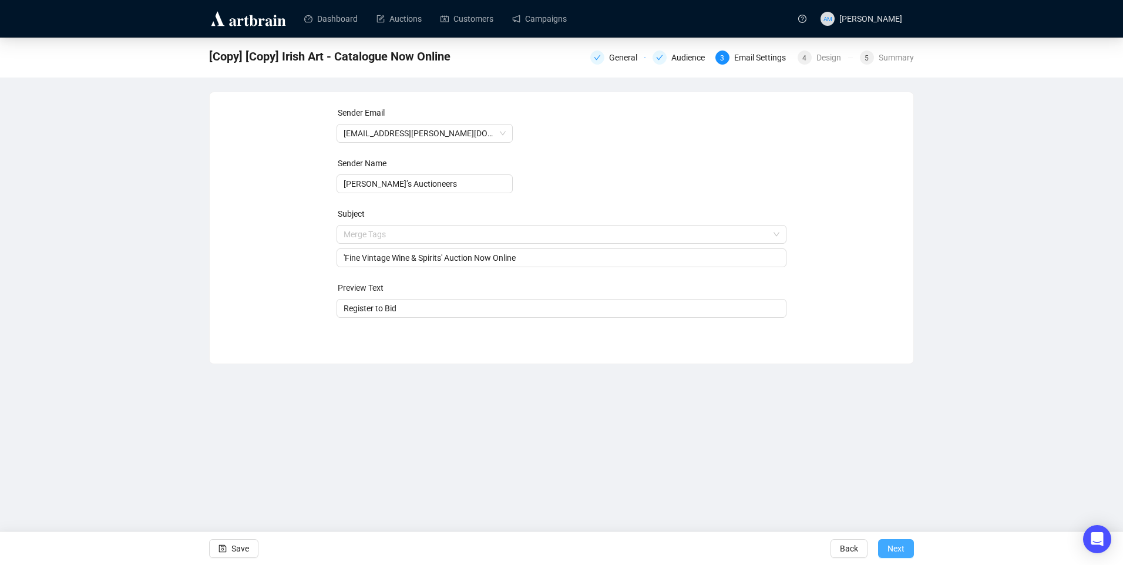
click at [906, 556] on button "Next" at bounding box center [896, 548] width 36 height 19
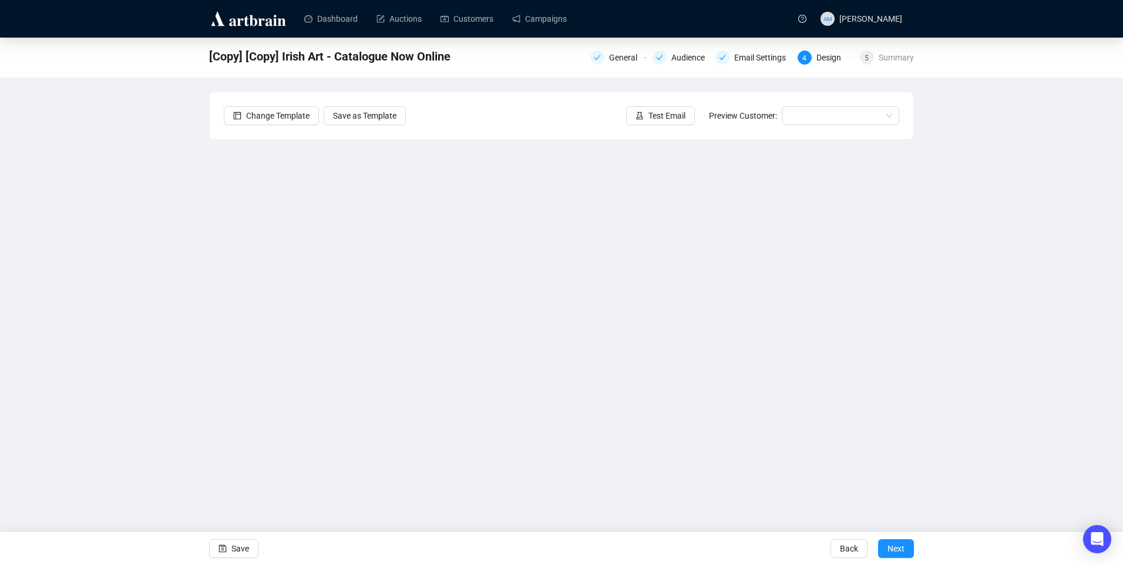
click at [1058, 358] on div "[Copy] [Copy] Irish Art - Catalogue Now Online General Audience Email Settings …" at bounding box center [561, 264] width 1123 height 452
click at [990, 393] on div "[Copy] [Copy] Irish Art - Catalogue Now Online General Audience Email Settings …" at bounding box center [561, 264] width 1123 height 452
click at [246, 551] on span "Save" at bounding box center [240, 548] width 18 height 33
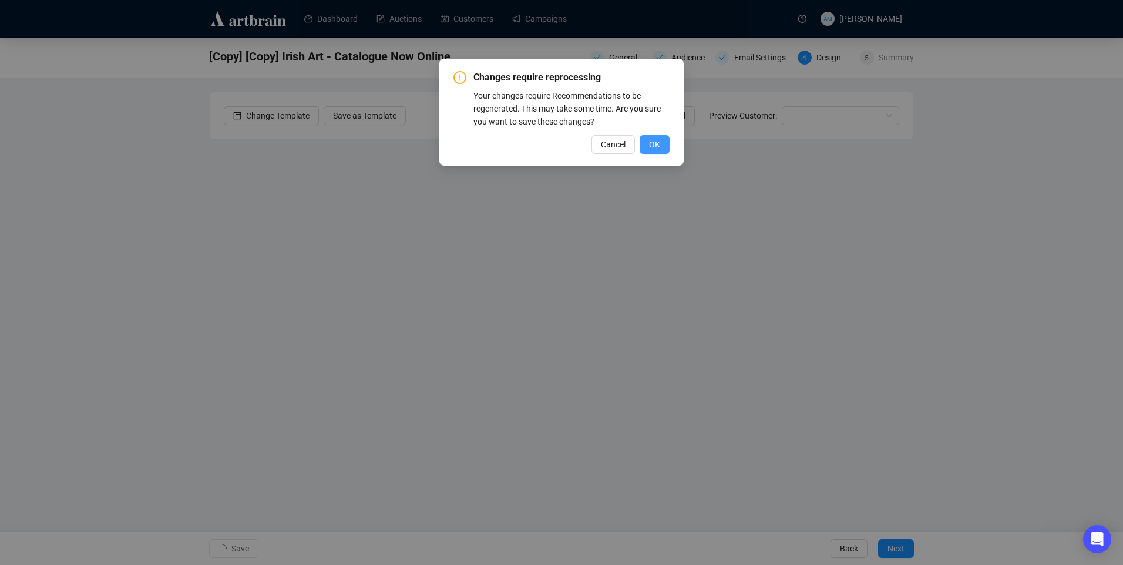
click at [663, 142] on button "OK" at bounding box center [655, 144] width 30 height 19
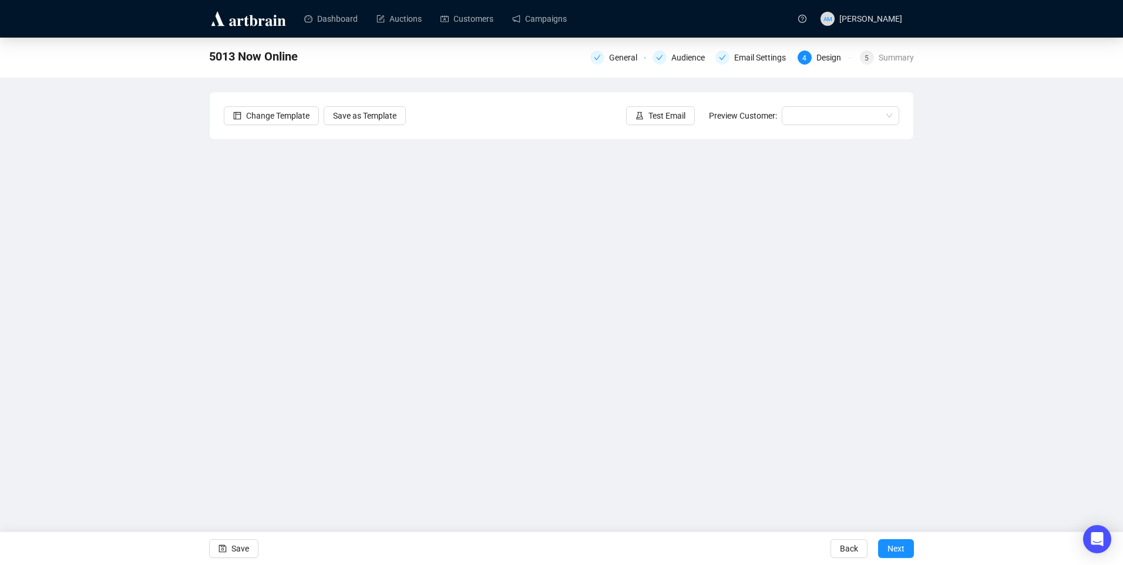
click at [1084, 218] on div "5013 Now Online General Audience Email Settings 4 Design 5 Summary Change Templ…" at bounding box center [561, 264] width 1123 height 452
click at [245, 542] on span "Save" at bounding box center [240, 548] width 18 height 33
click at [241, 547] on span "Save" at bounding box center [240, 548] width 18 height 33
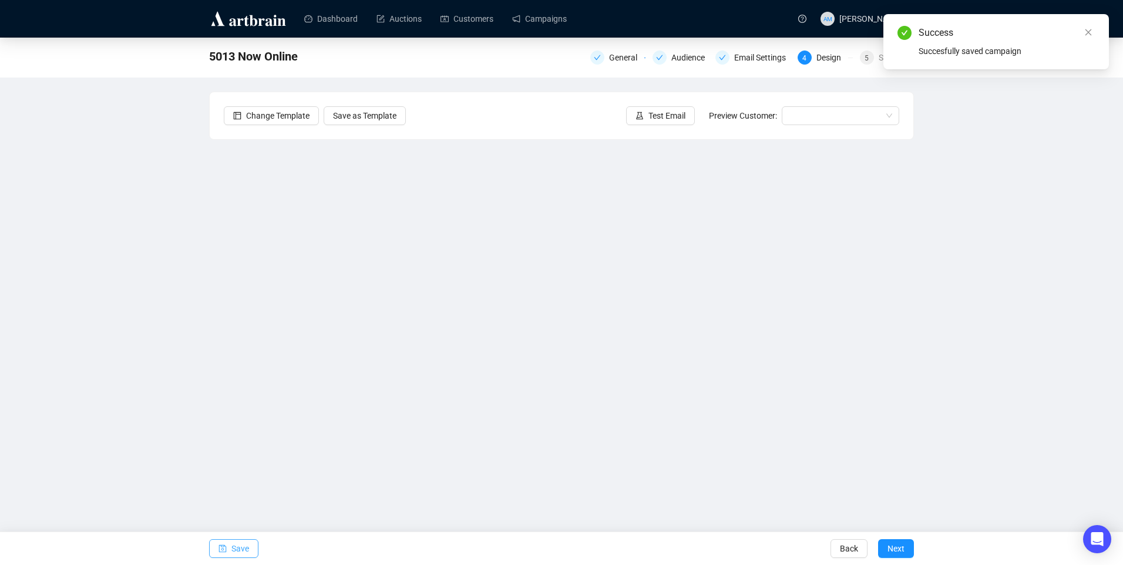
click at [245, 551] on span "Save" at bounding box center [240, 548] width 18 height 33
click at [658, 121] on span "Test Email" at bounding box center [666, 115] width 37 height 13
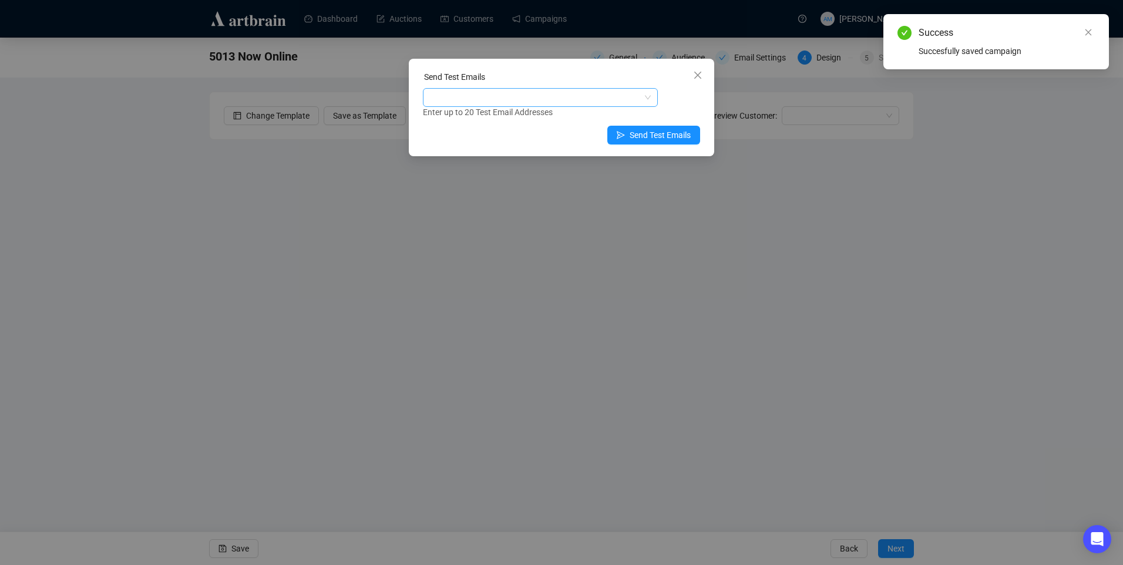
click at [542, 100] on div at bounding box center [534, 97] width 218 height 16
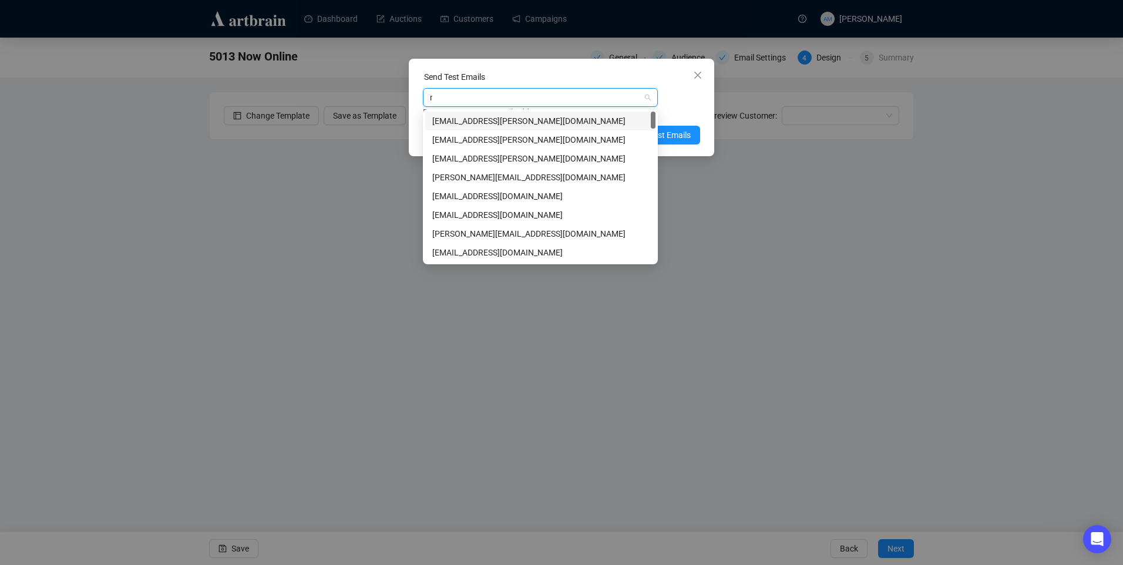
type input "ni"
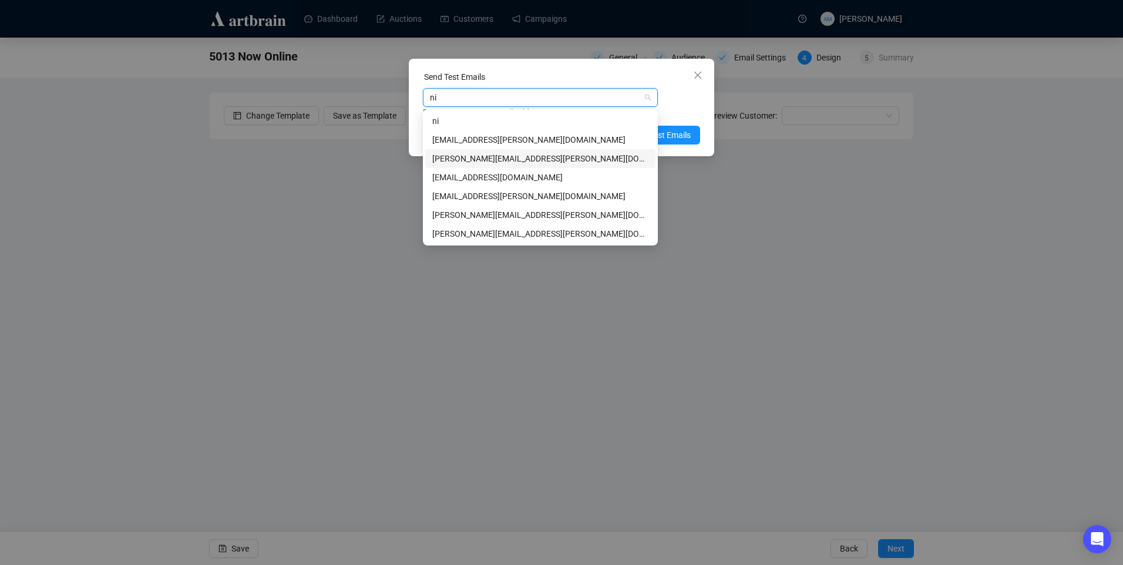
click at [438, 159] on div "nicholas@adams.ie" at bounding box center [540, 158] width 216 height 13
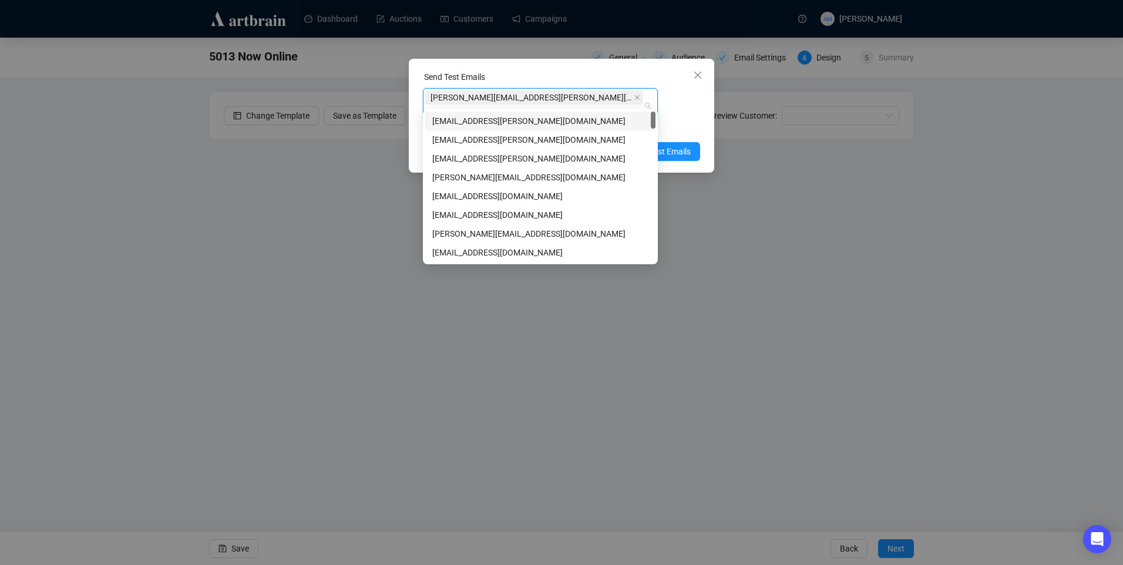
click at [667, 95] on div "nicholas@adams.ie Enter up to 20 Test Email Addresses" at bounding box center [561, 111] width 277 height 47
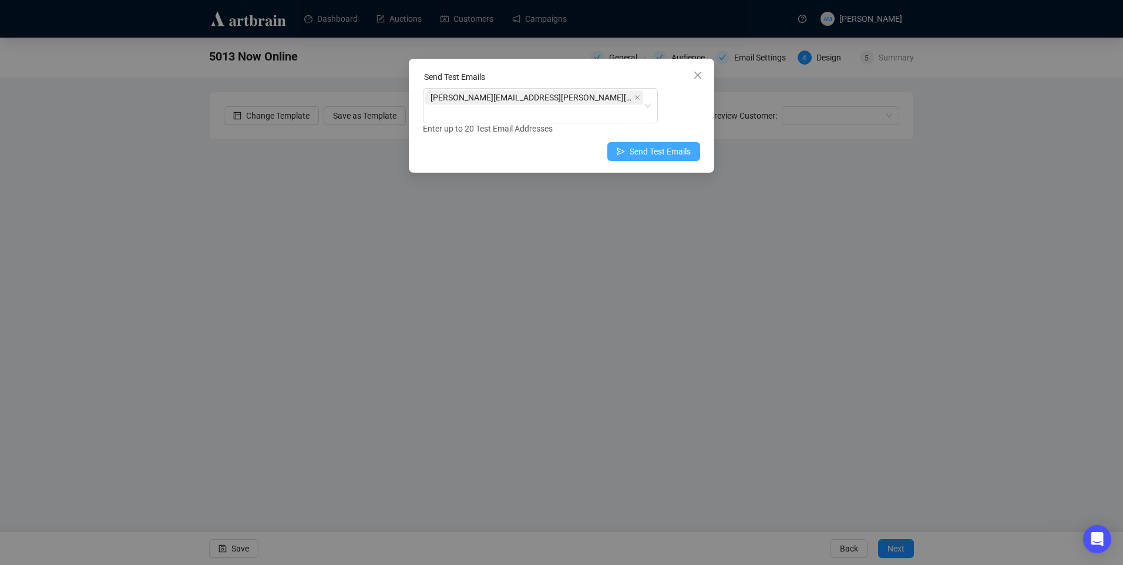
click at [660, 145] on span "Send Test Emails" at bounding box center [660, 151] width 61 height 13
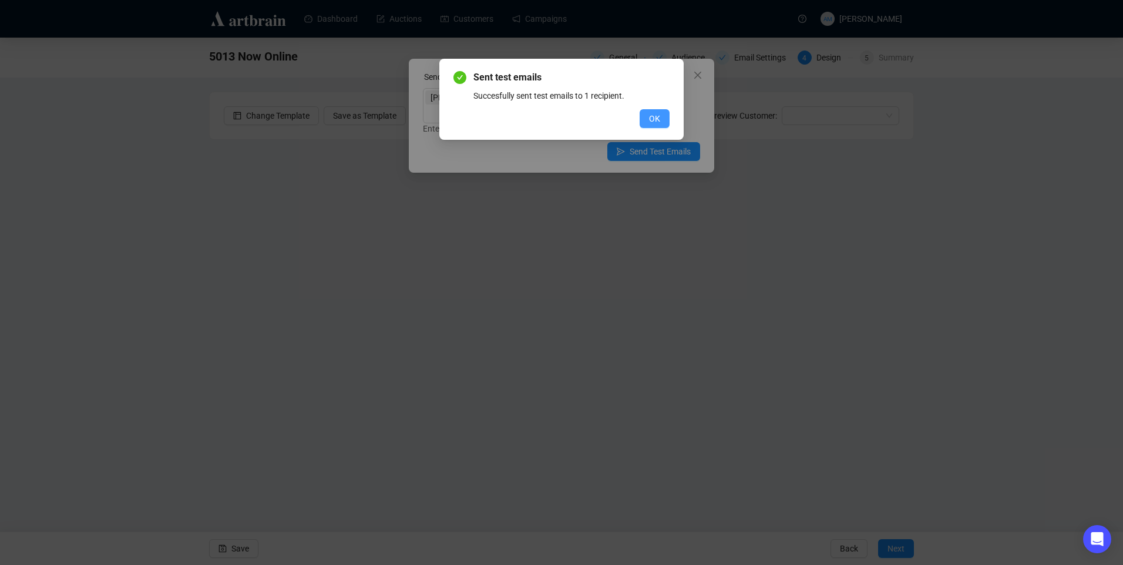
click at [657, 121] on span "OK" at bounding box center [654, 118] width 11 height 13
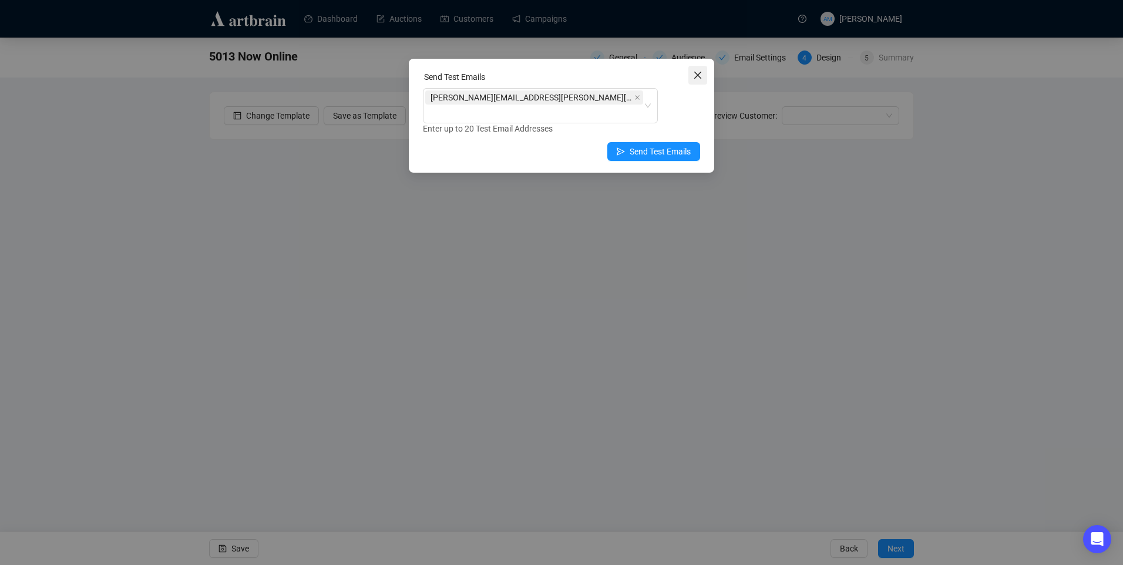
click at [699, 70] on icon "close" at bounding box center [697, 74] width 9 height 9
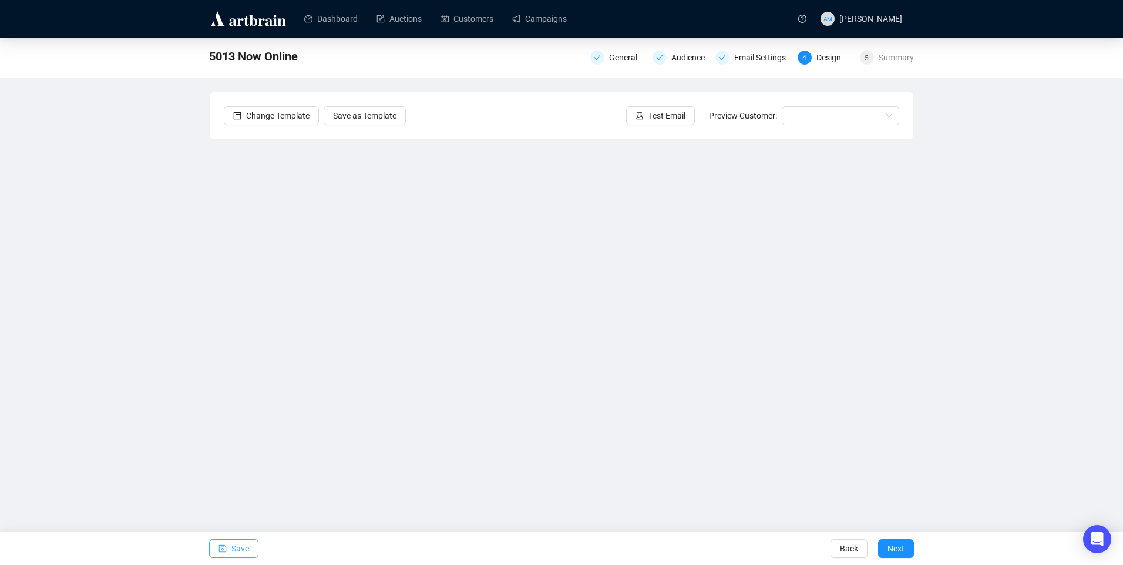
click at [231, 546] on span "Save" at bounding box center [240, 548] width 18 height 33
click at [241, 544] on span "Save" at bounding box center [240, 548] width 18 height 33
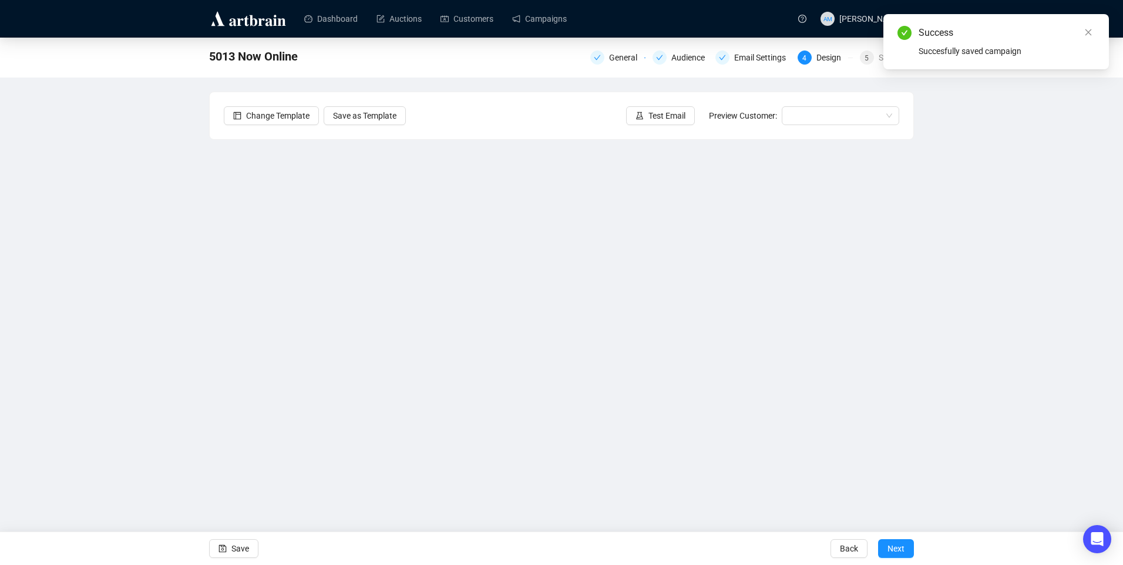
click at [1095, 33] on div "Success Succesfully saved campaign" at bounding box center [996, 41] width 226 height 55
click at [1086, 30] on icon "close" at bounding box center [1088, 32] width 6 height 6
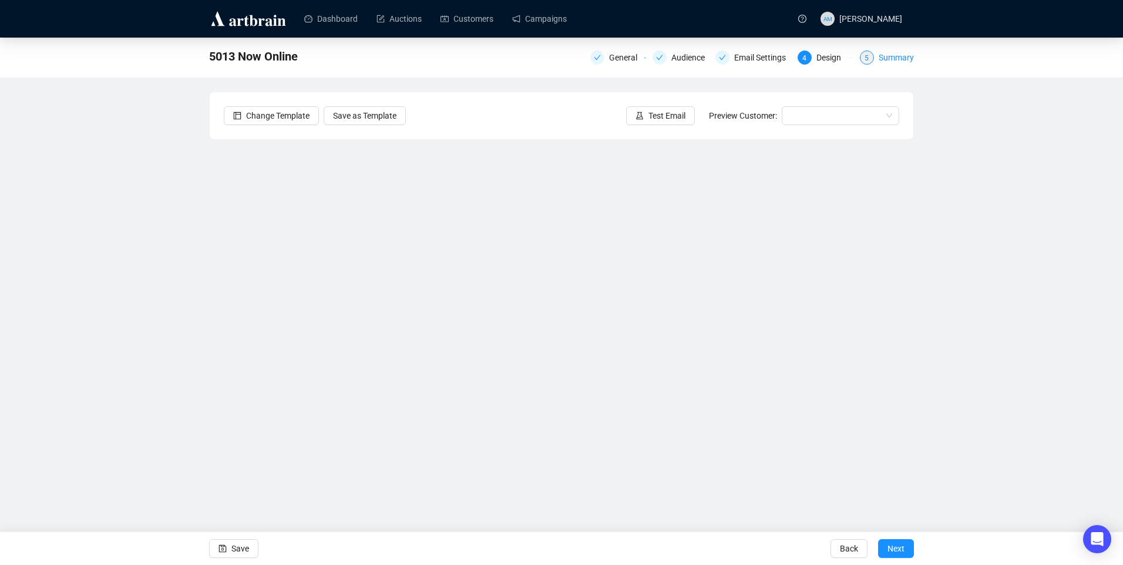
click at [886, 60] on div "Summary" at bounding box center [896, 58] width 35 height 14
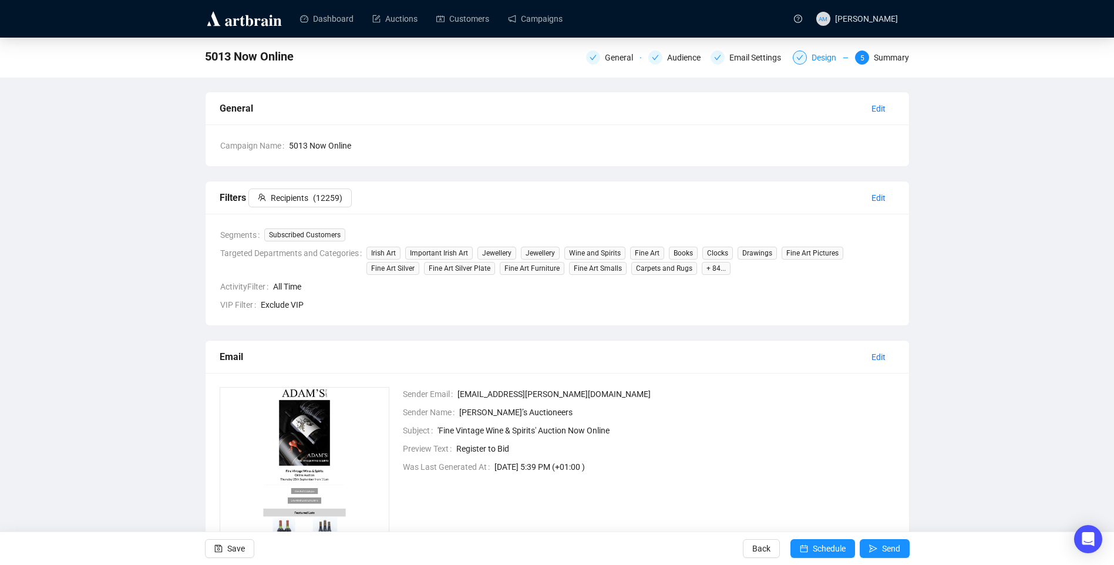
click at [832, 59] on div "Design" at bounding box center [828, 58] width 32 height 14
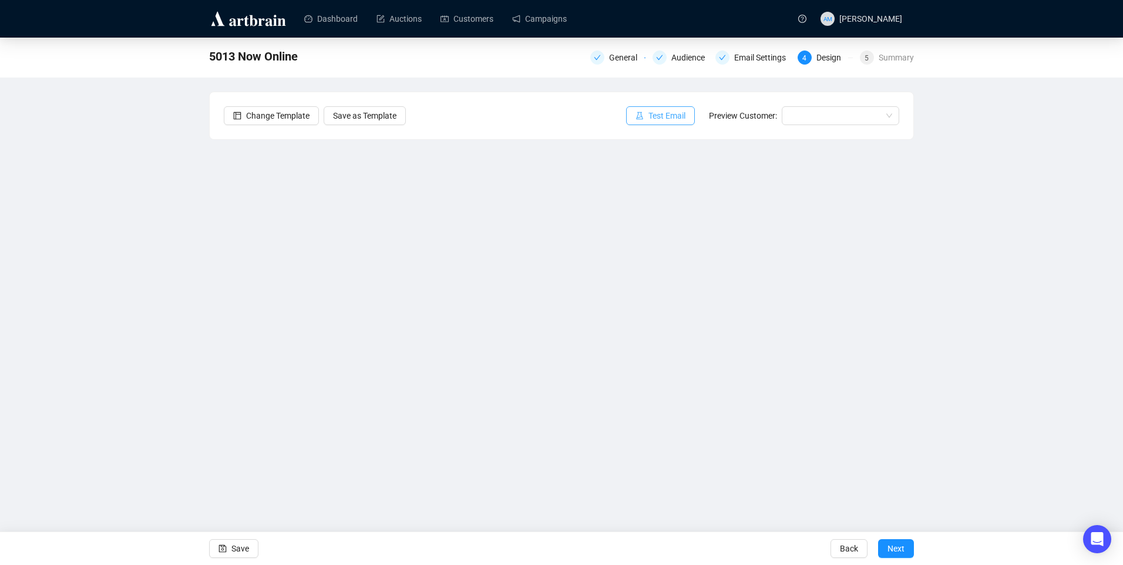
click at [644, 116] on icon "experiment" at bounding box center [639, 116] width 8 height 8
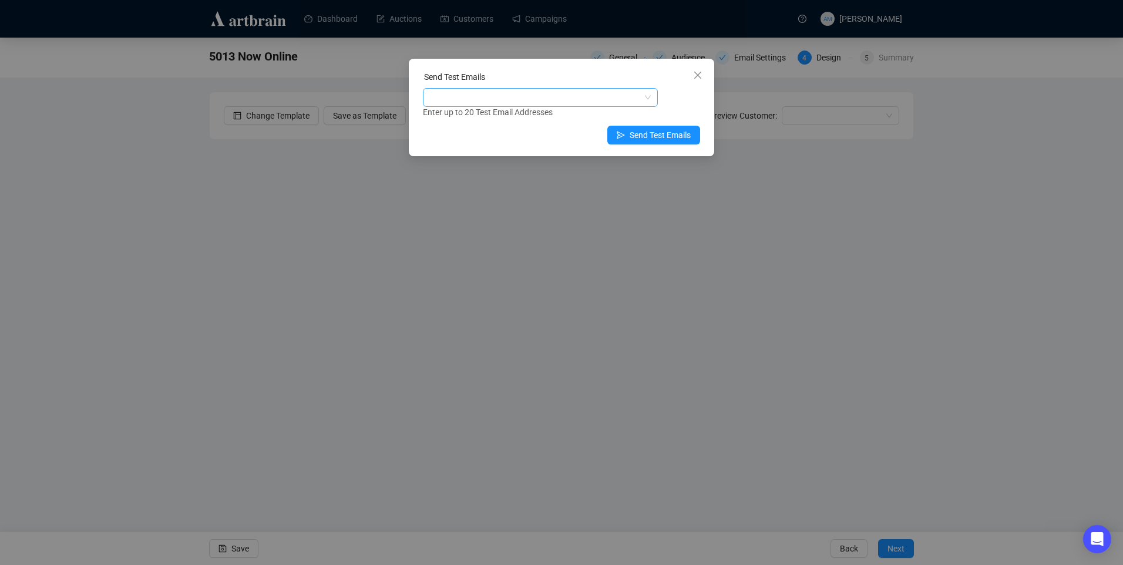
click at [553, 92] on div at bounding box center [534, 97] width 218 height 16
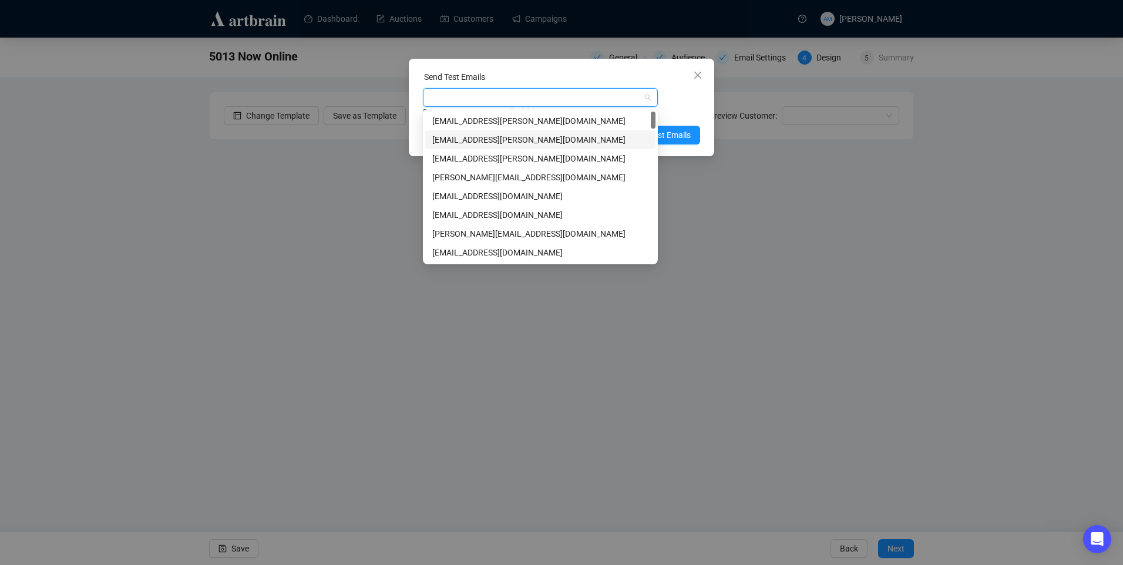
click at [533, 139] on div "amymcnamara@adams.ie" at bounding box center [540, 139] width 216 height 13
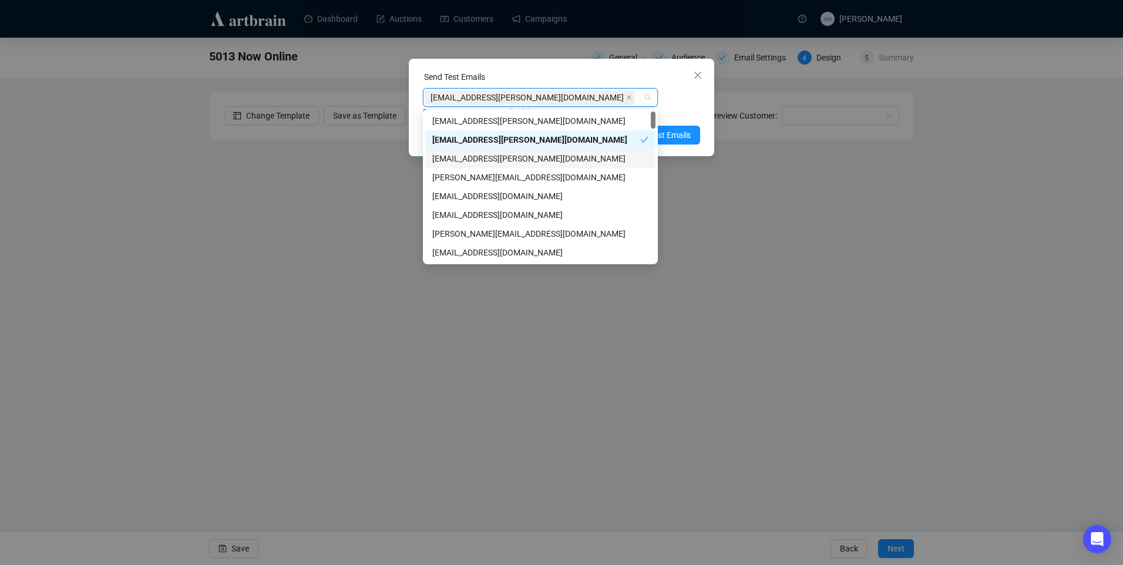
click at [584, 160] on div "niamh@adams.ie" at bounding box center [540, 158] width 216 height 13
click at [680, 145] on span "Send Test Emails" at bounding box center [660, 151] width 61 height 13
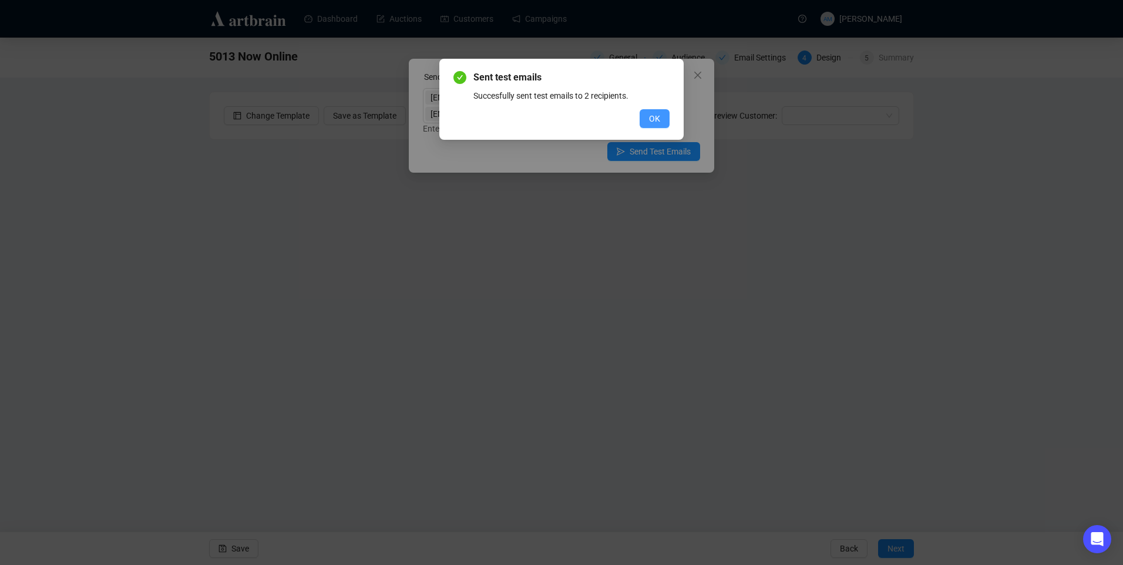
click at [655, 117] on span "OK" at bounding box center [654, 118] width 11 height 13
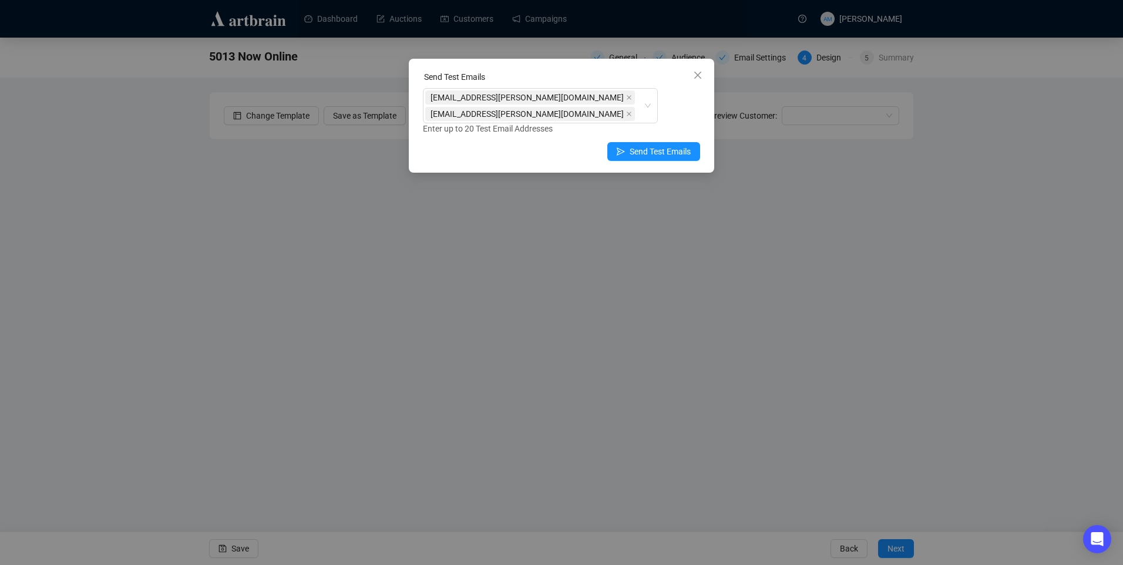
click at [607, 142] on button "Send Test Emails" at bounding box center [653, 151] width 93 height 19
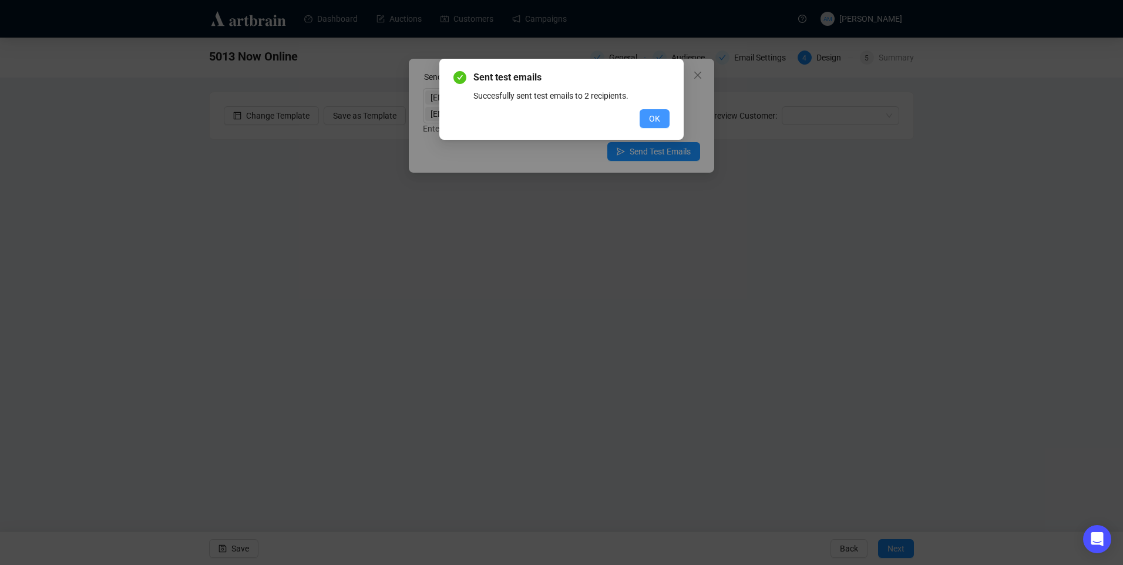
click at [651, 115] on span "OK" at bounding box center [654, 118] width 11 height 13
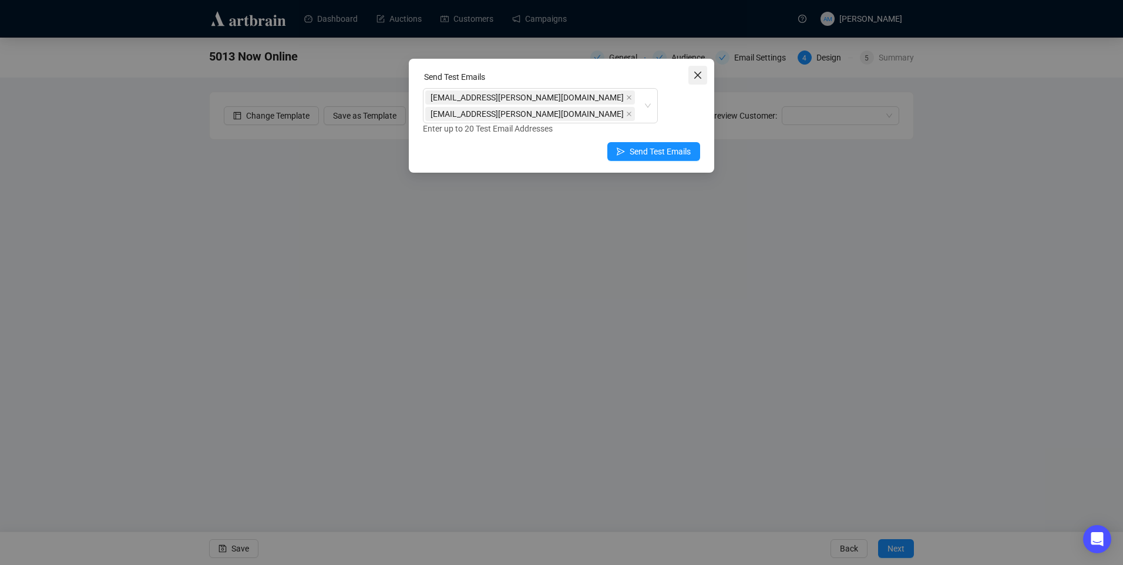
click at [702, 71] on span "Close" at bounding box center [697, 74] width 19 height 9
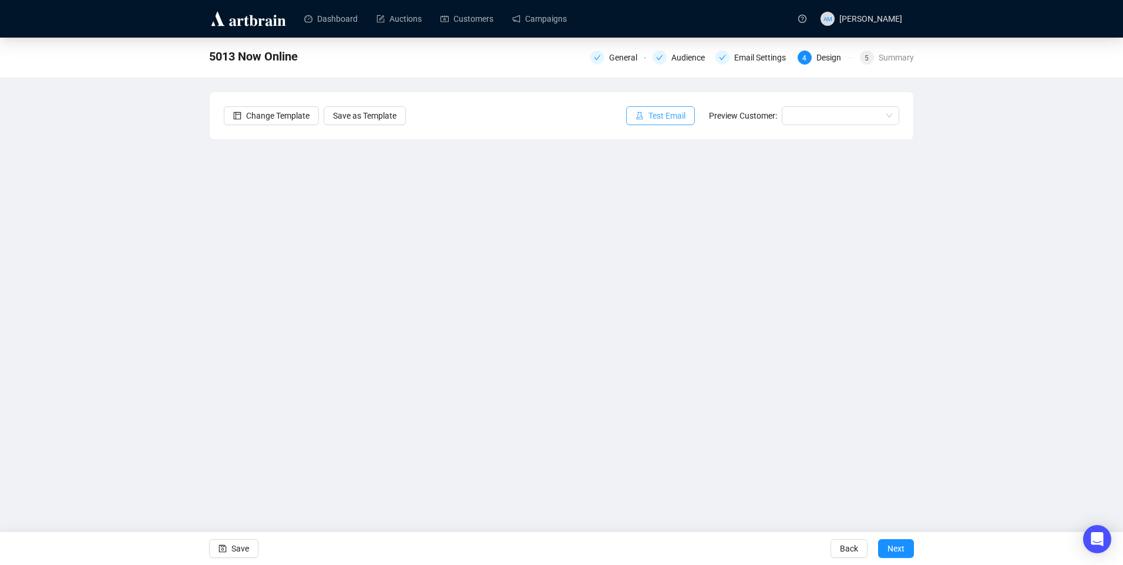
click at [662, 115] on span "Test Email" at bounding box center [666, 115] width 37 height 13
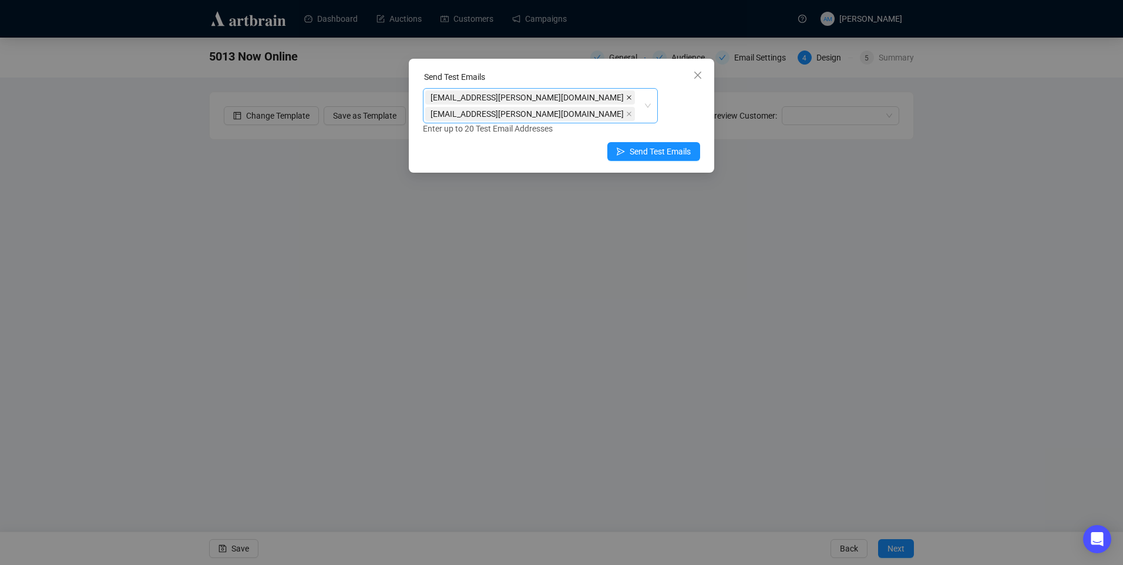
click at [626, 97] on icon "close" at bounding box center [629, 98] width 6 height 6
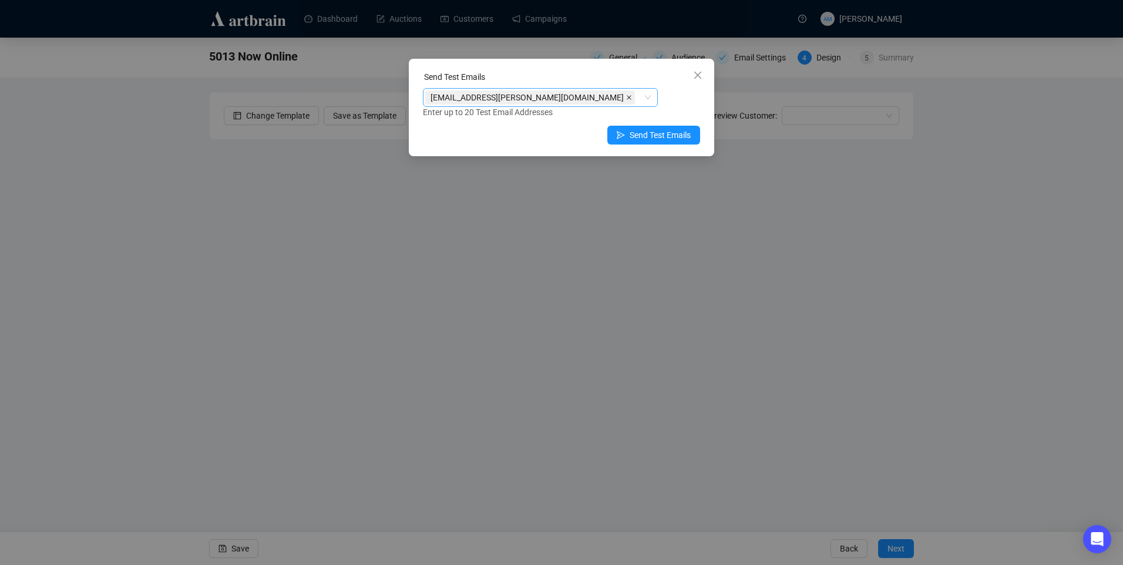
click at [626, 99] on icon "close" at bounding box center [629, 98] width 6 height 6
click at [499, 99] on div at bounding box center [534, 97] width 218 height 16
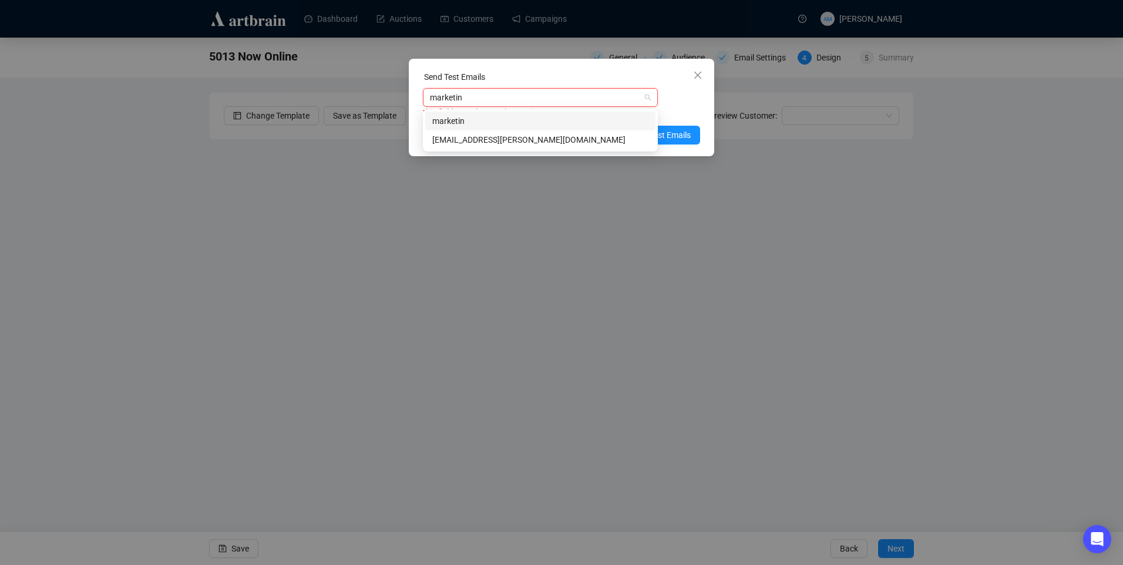
type input "marketing"
click at [485, 137] on div "marketing@adams.ie" at bounding box center [540, 139] width 216 height 13
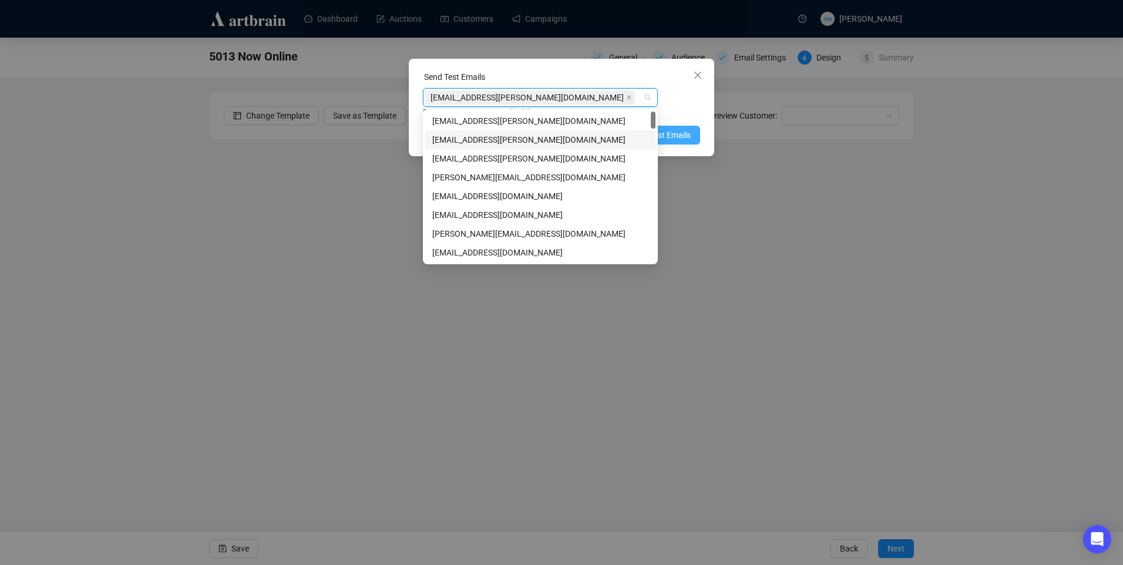
click at [689, 128] on button "Send Test Emails" at bounding box center [653, 135] width 93 height 19
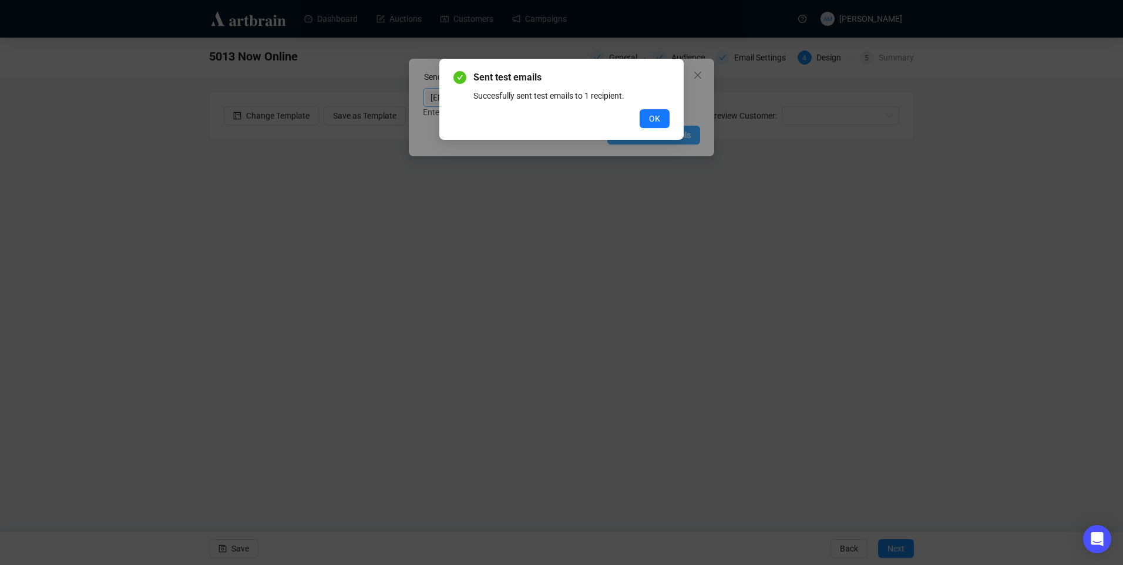
click at [636, 133] on div "Sent test emails Succesfully sent test emails to 1 recipient. OK" at bounding box center [561, 282] width 1123 height 565
click at [644, 115] on button "OK" at bounding box center [655, 118] width 30 height 19
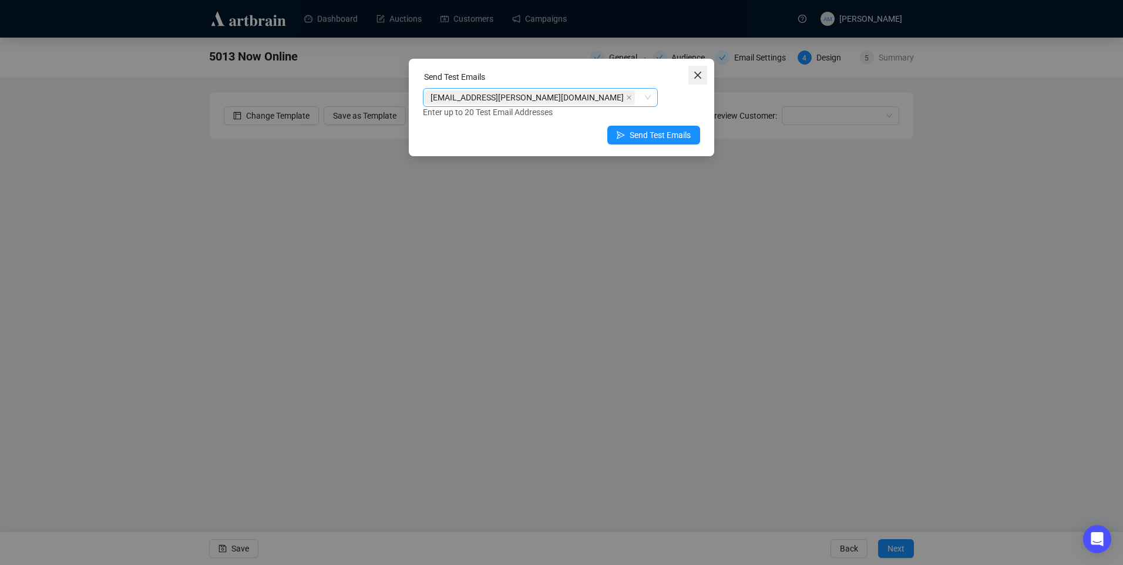
click at [698, 75] on icon "close" at bounding box center [697, 75] width 7 height 7
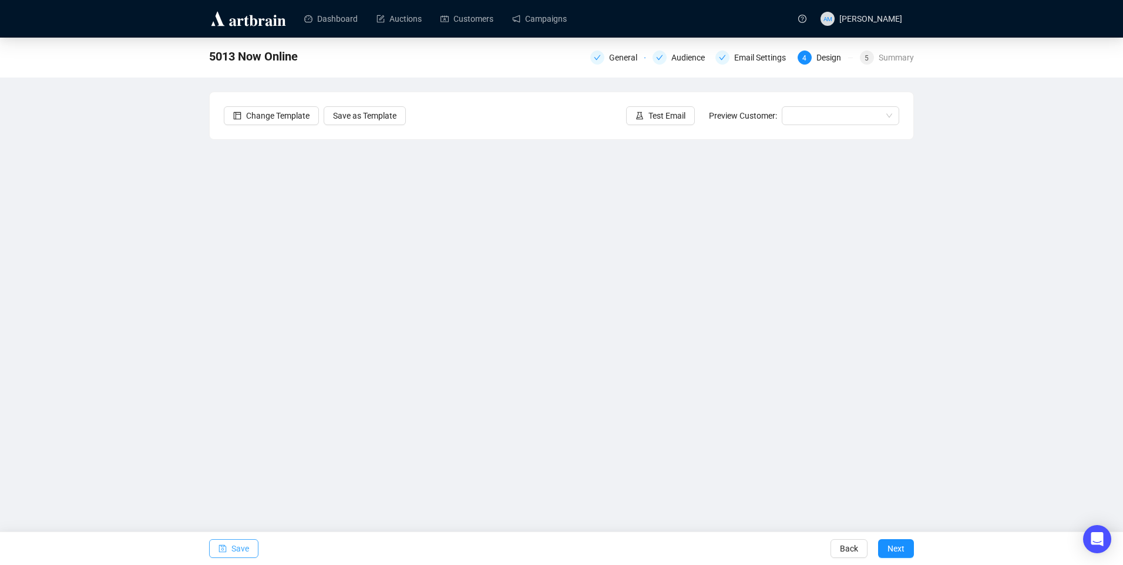
click at [235, 545] on span "Save" at bounding box center [240, 548] width 18 height 33
click at [253, 551] on button "Save" at bounding box center [233, 548] width 49 height 19
click at [650, 113] on span "Test Email" at bounding box center [666, 115] width 37 height 13
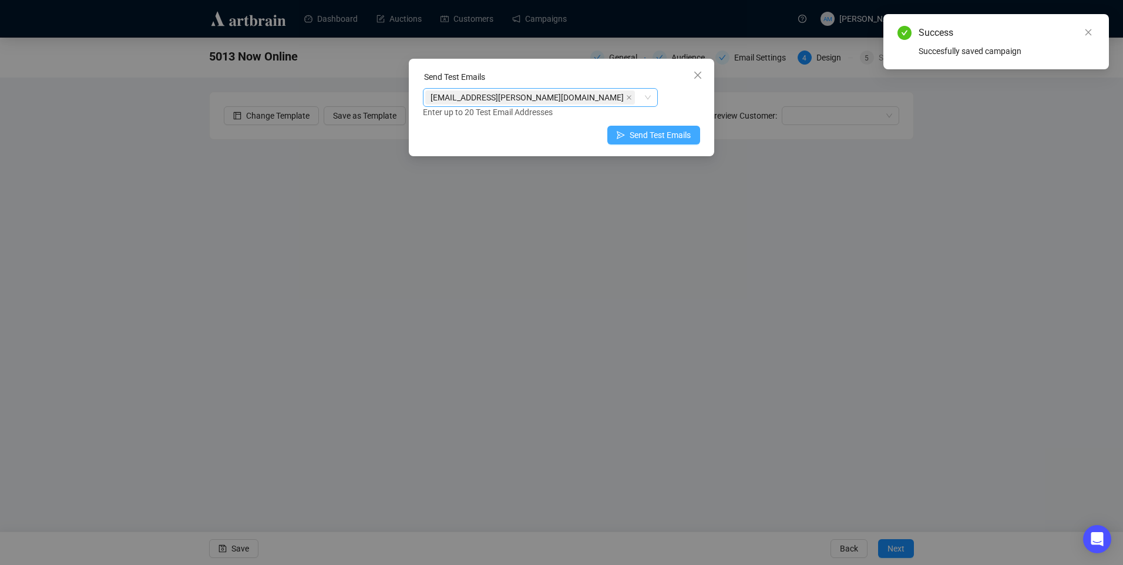
click at [636, 136] on span "Send Test Emails" at bounding box center [660, 135] width 61 height 13
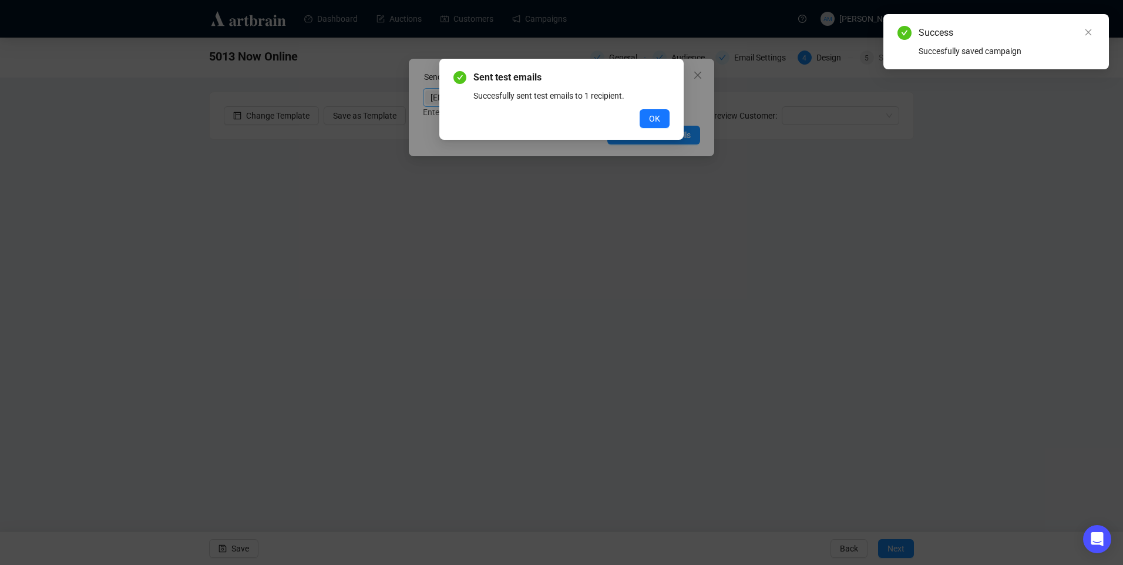
click at [657, 125] on button "OK" at bounding box center [655, 118] width 30 height 19
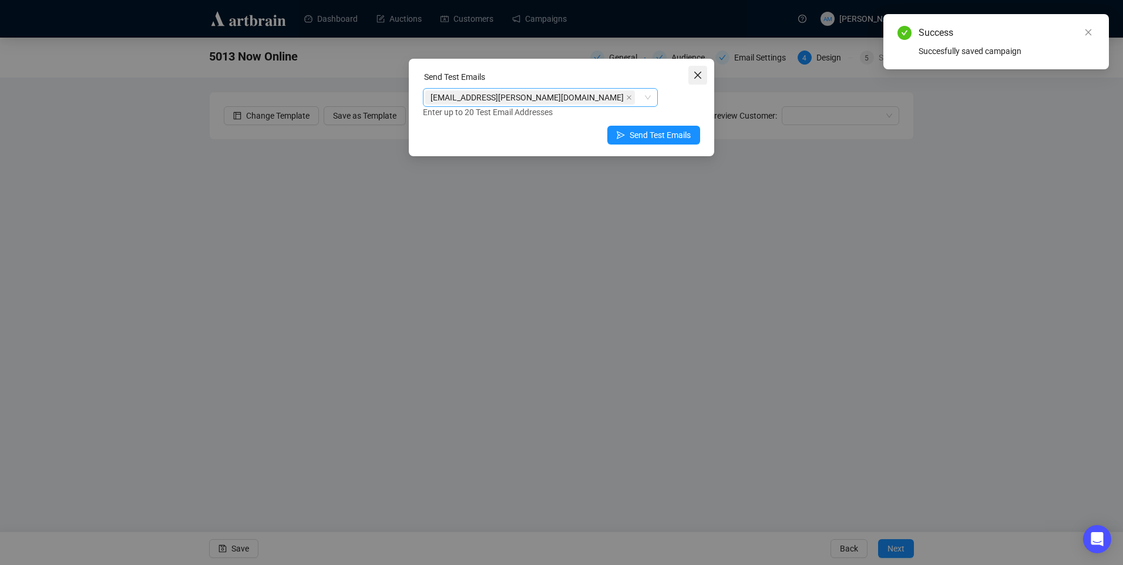
click at [694, 78] on icon "close" at bounding box center [697, 74] width 9 height 9
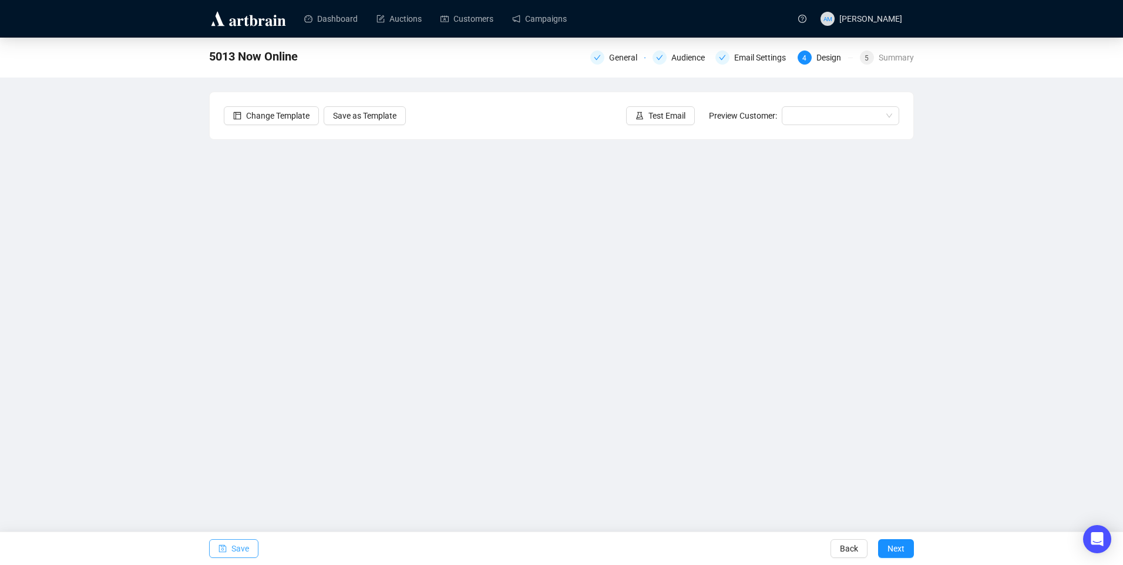
click at [243, 536] on span "Save" at bounding box center [240, 548] width 18 height 33
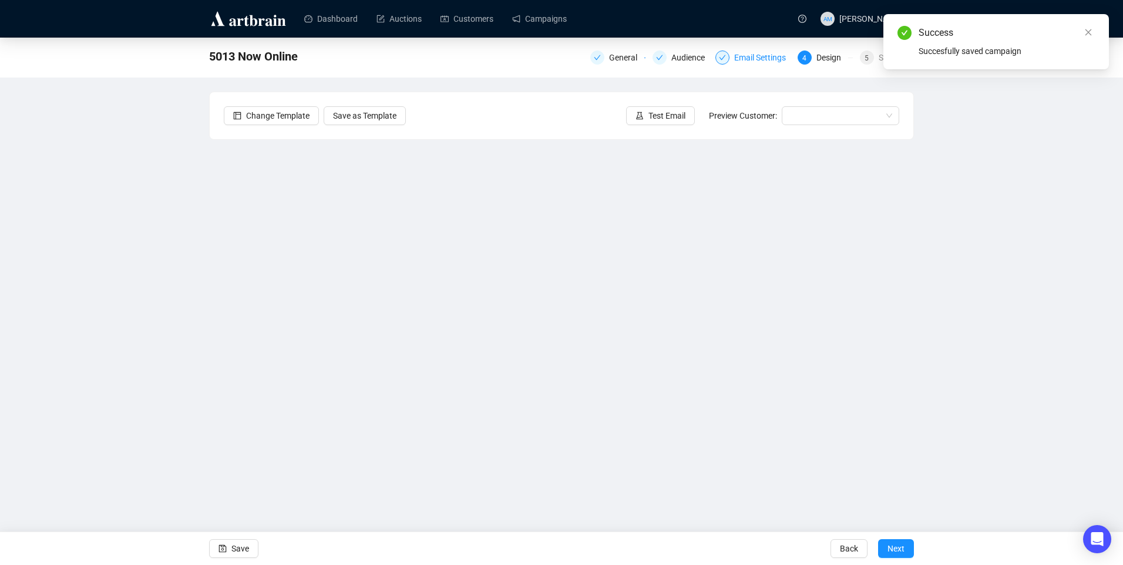
click at [751, 54] on div "Email Settings" at bounding box center [763, 58] width 59 height 14
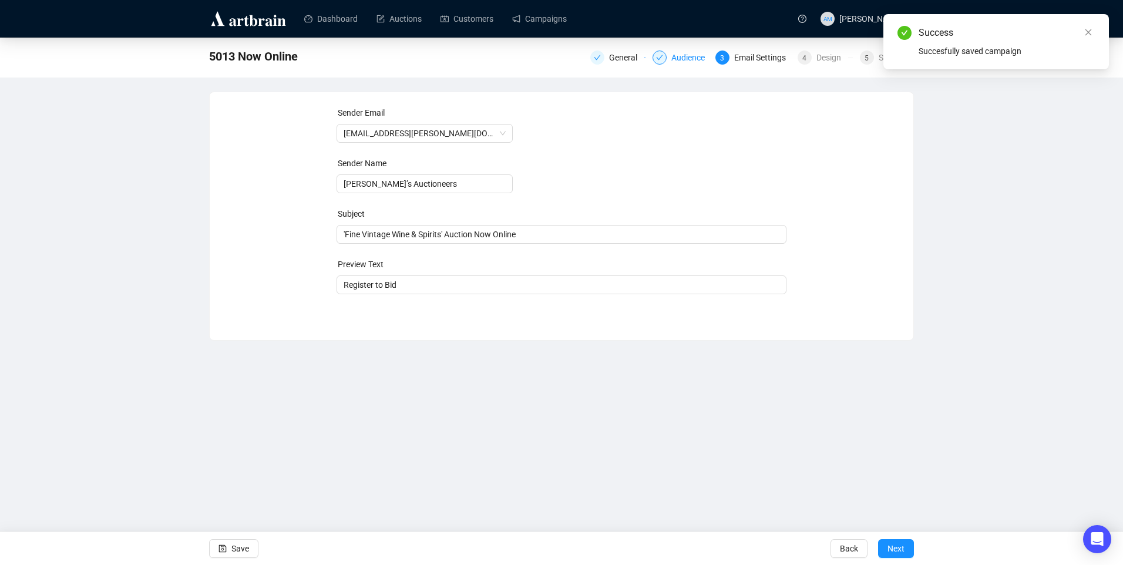
click at [687, 59] on div "Audience" at bounding box center [691, 58] width 41 height 14
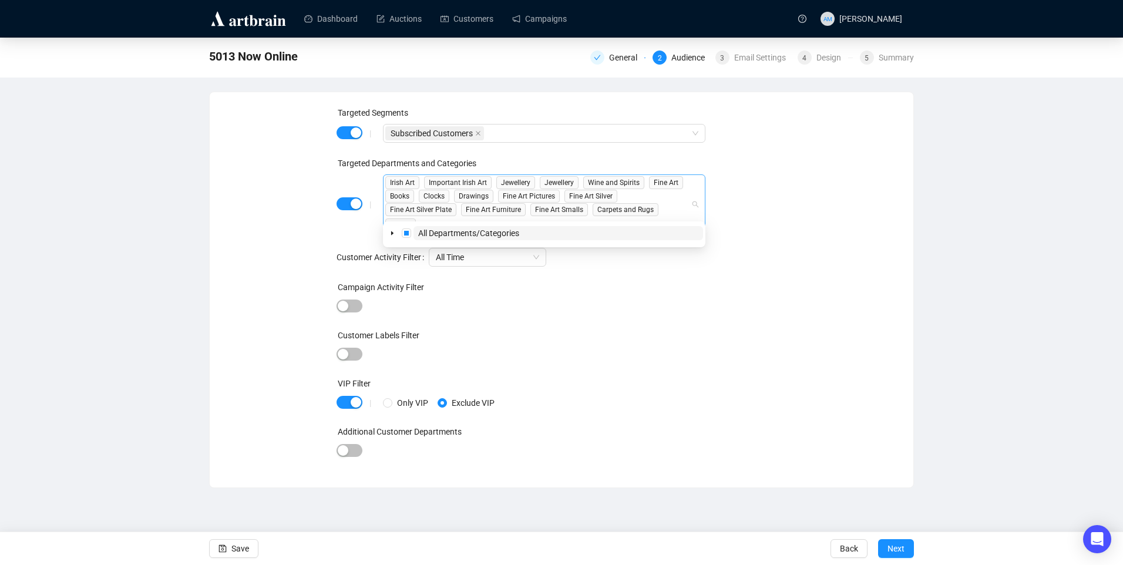
click at [416, 194] on span "Books" at bounding box center [401, 196] width 33 height 14
click at [392, 235] on icon "caret-down" at bounding box center [392, 233] width 6 height 6
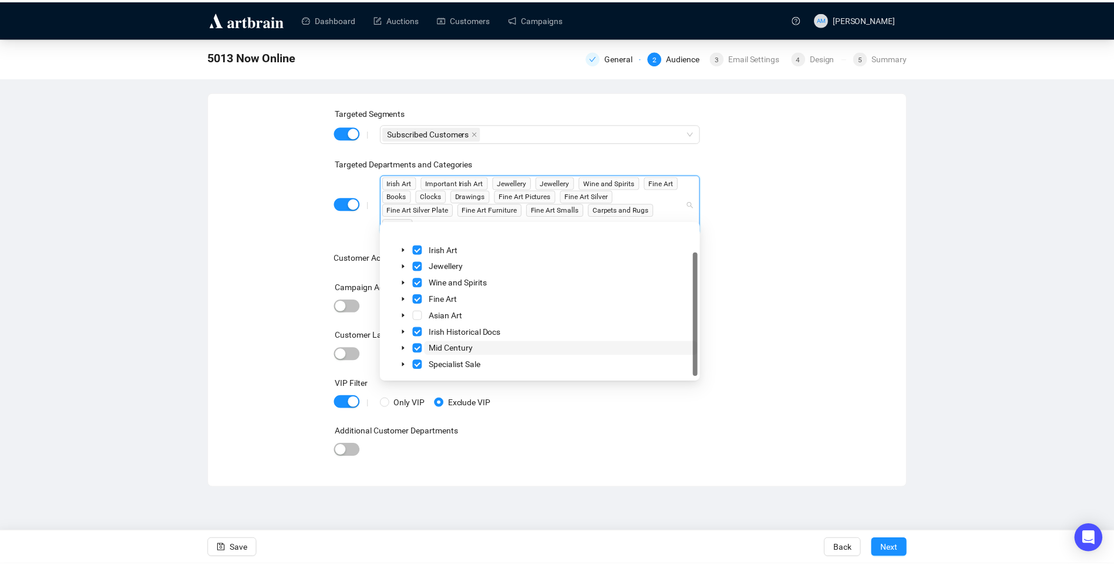
scroll to position [31, 0]
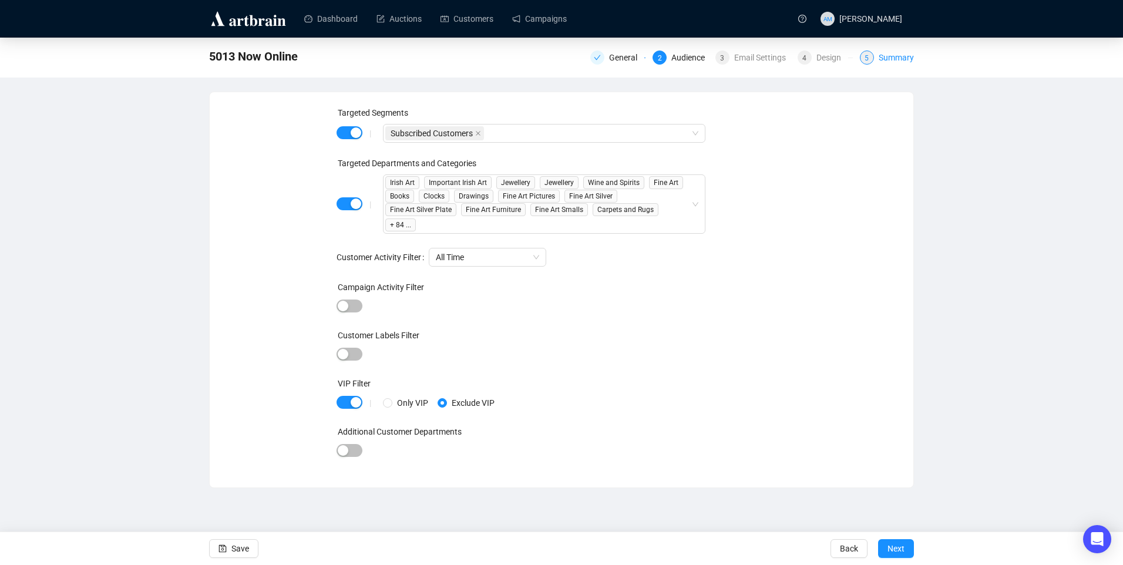
click at [882, 58] on div "Summary" at bounding box center [896, 58] width 35 height 14
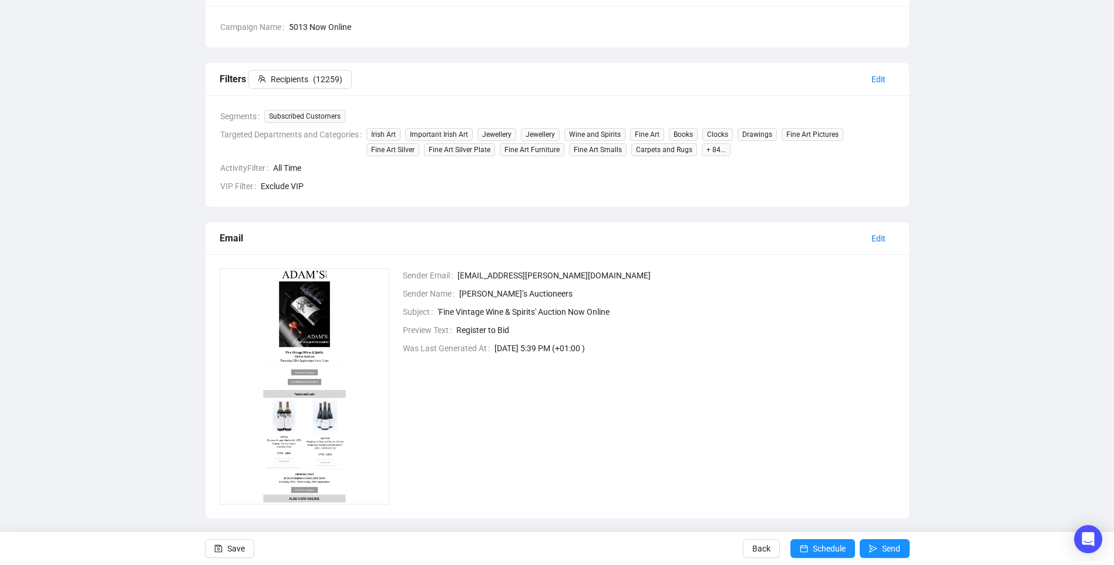
scroll to position [132, 0]
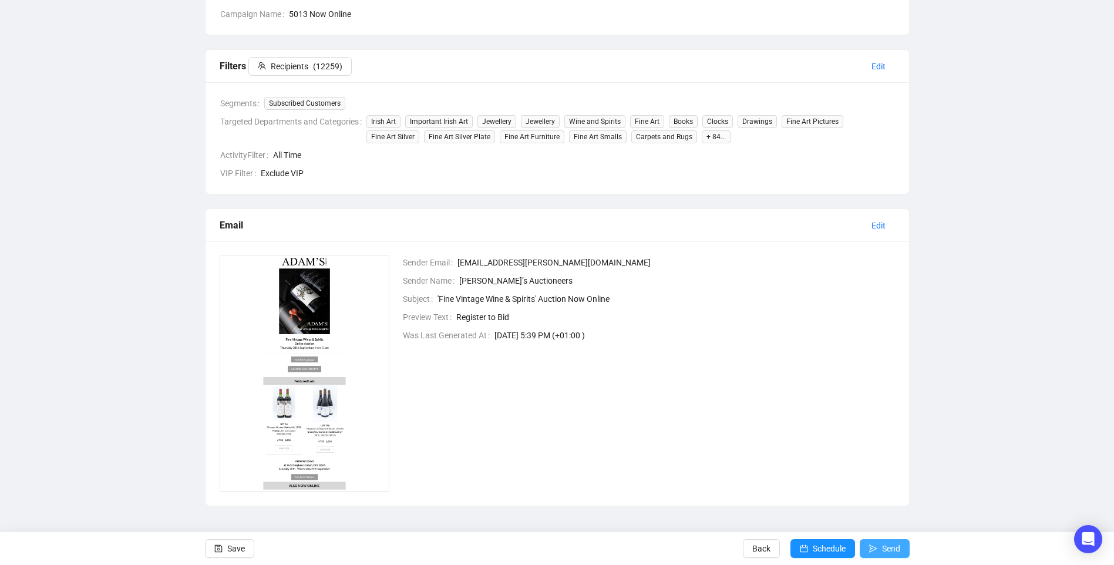
click at [873, 554] on span "submit" at bounding box center [873, 548] width 8 height 33
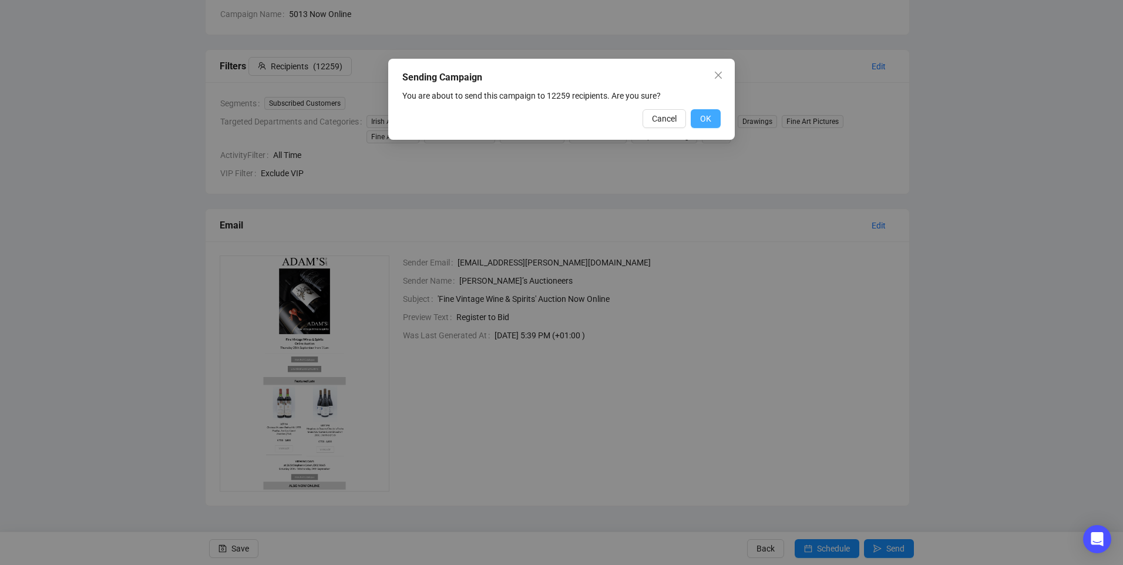
click at [699, 120] on button "OK" at bounding box center [706, 118] width 30 height 19
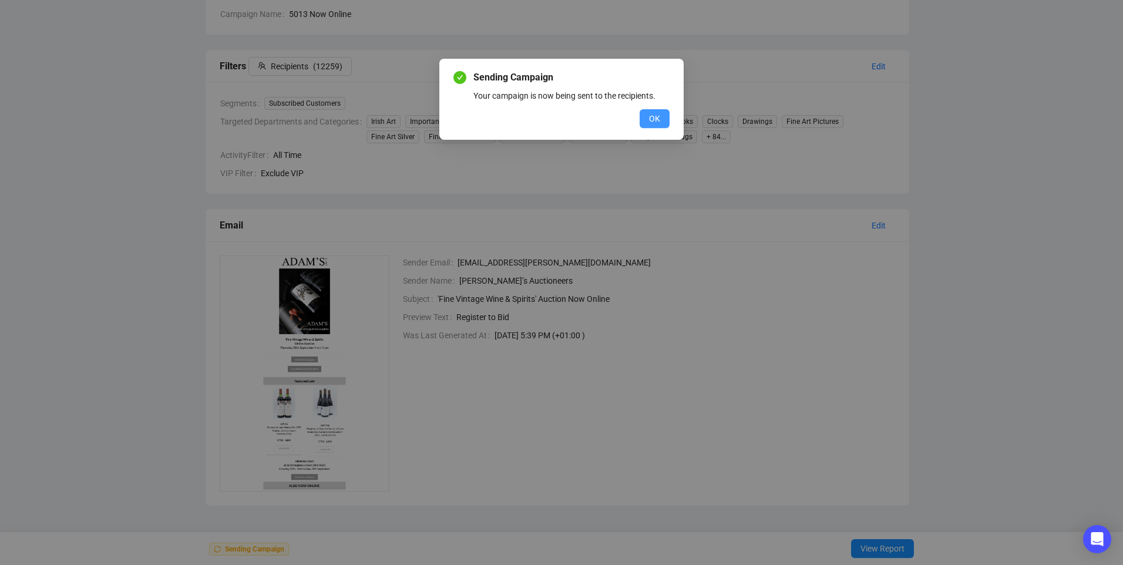
click at [649, 118] on button "OK" at bounding box center [655, 118] width 30 height 19
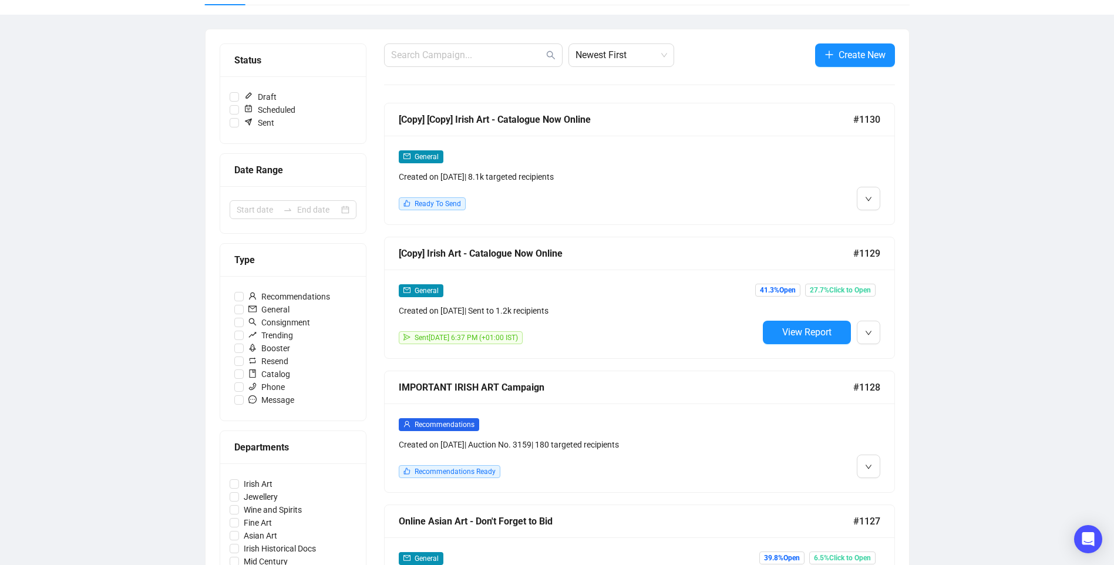
scroll to position [177, 0]
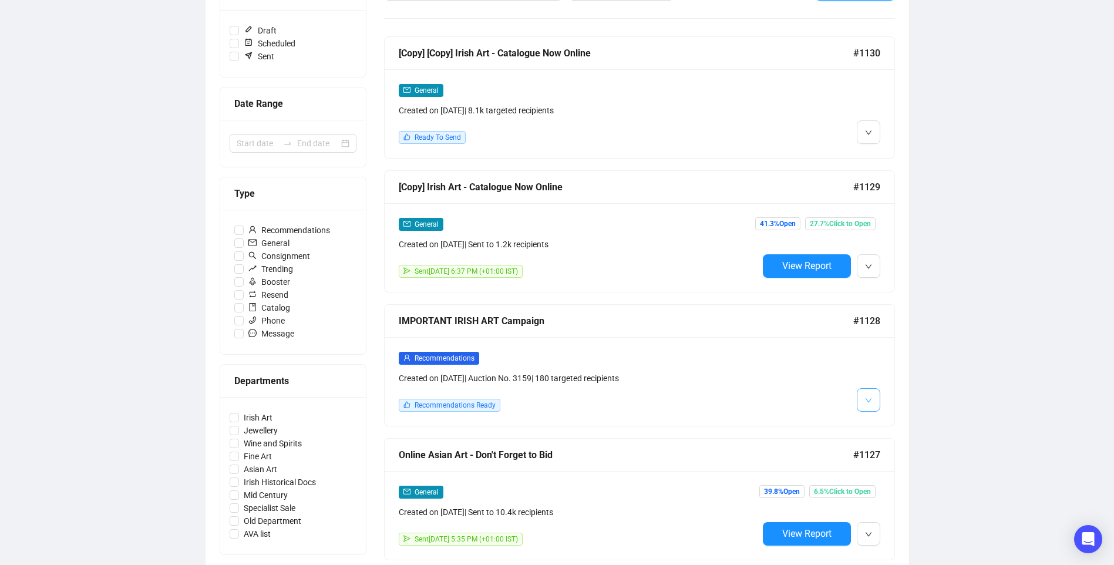
click at [872, 403] on button "button" at bounding box center [868, 399] width 23 height 23
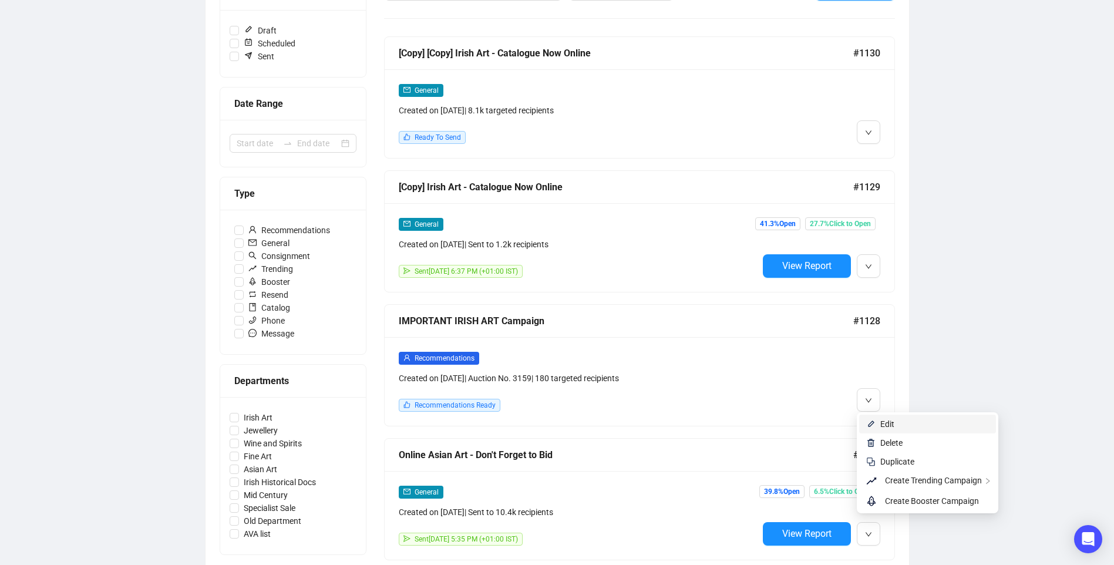
click at [886, 420] on span "Edit" at bounding box center [887, 423] width 14 height 9
